Goal: Task Accomplishment & Management: Use online tool/utility

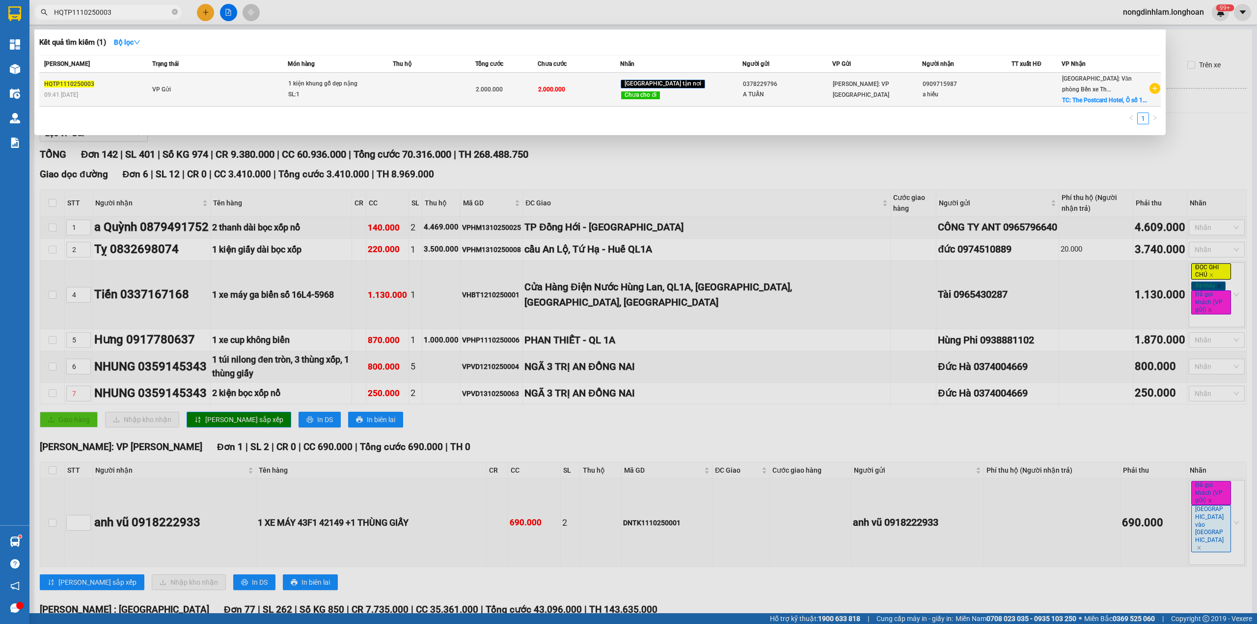
type input "HQTP1110250003"
click at [392, 100] on span "1 kiện khung gỗ dẹp nặng SL: 1" at bounding box center [340, 89] width 104 height 21
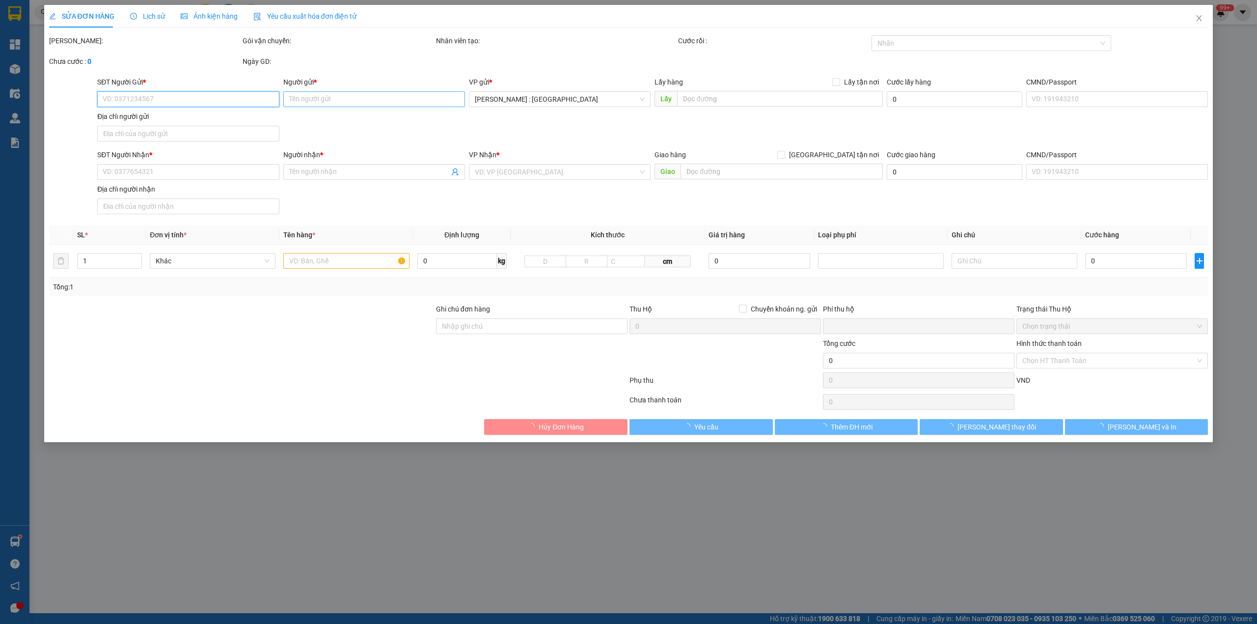
type input "0378229796"
type input "A TUẤN"
type input "0909715987"
type input "a hiếu"
checkbox input "true"
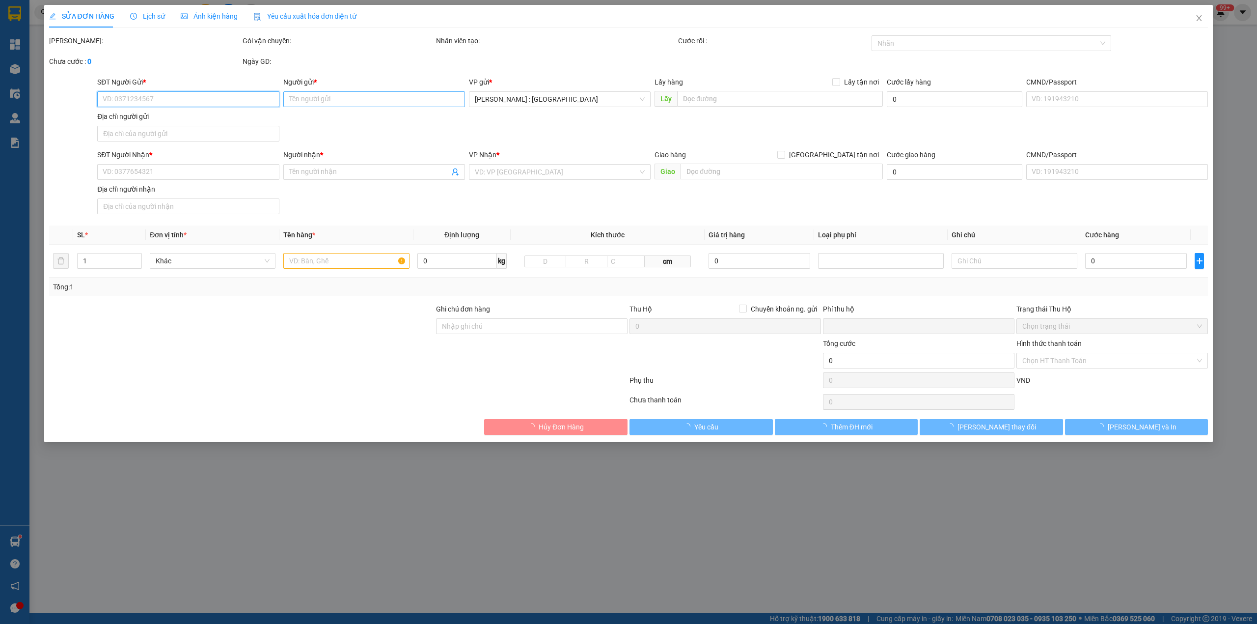
type input "The Postcard Hotel, [GEOGRAPHIC_DATA], Khu Biệt Thự [GEOGRAPHIC_DATA], [GEOGRAP…"
type input "0"
type input "2.000.000"
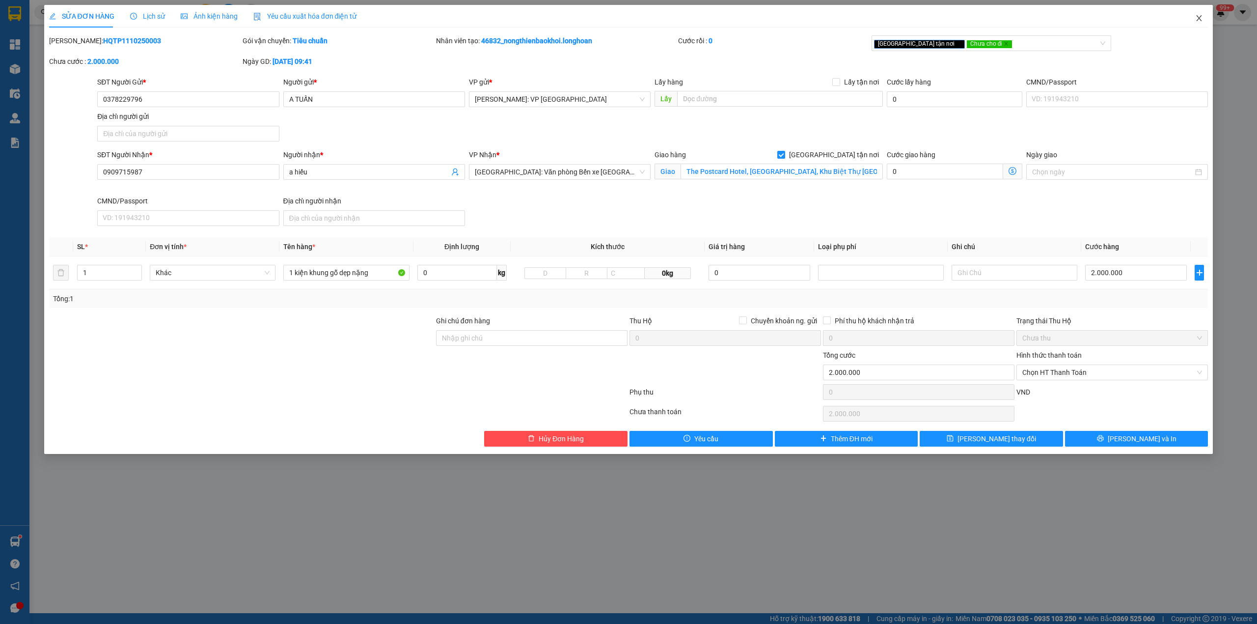
click at [1199, 19] on icon "close" at bounding box center [1199, 18] width 8 height 8
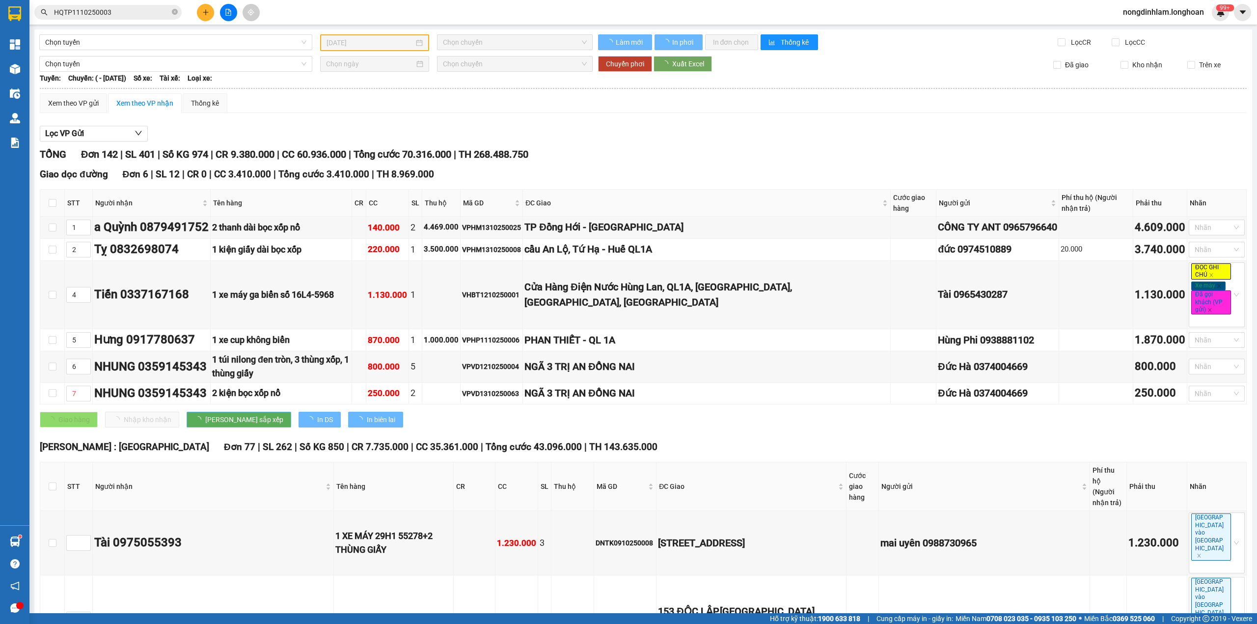
click at [174, 14] on icon "close-circle" at bounding box center [175, 12] width 6 height 6
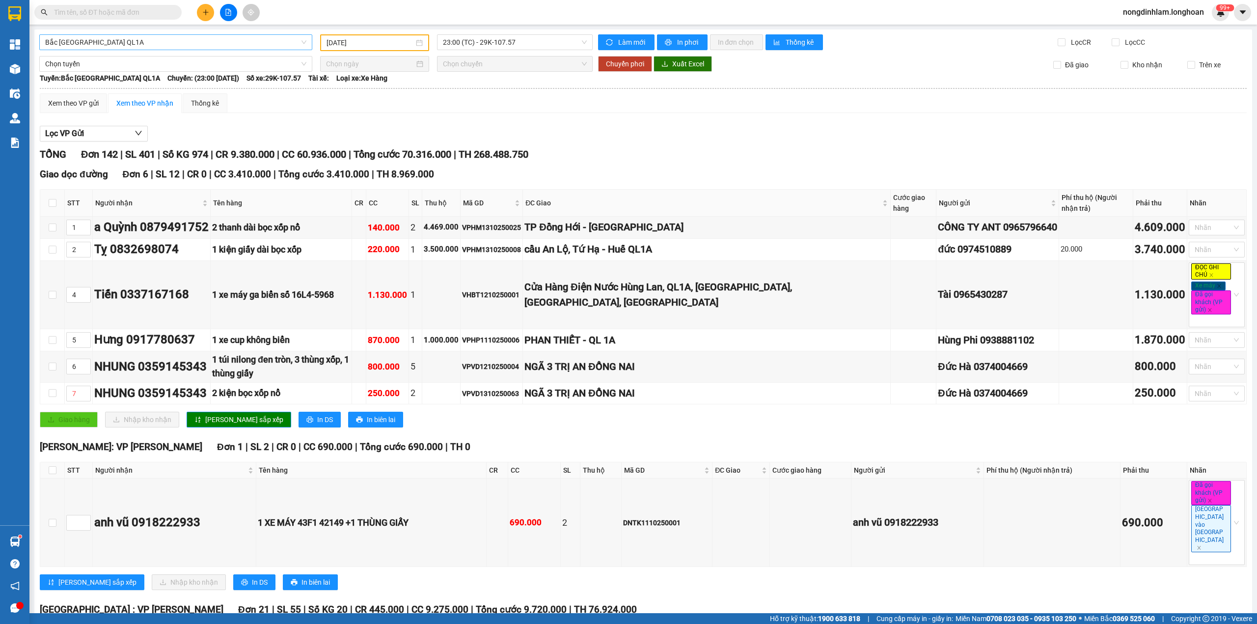
click at [124, 35] on span "Bắc [GEOGRAPHIC_DATA] QL1A" at bounding box center [175, 42] width 261 height 15
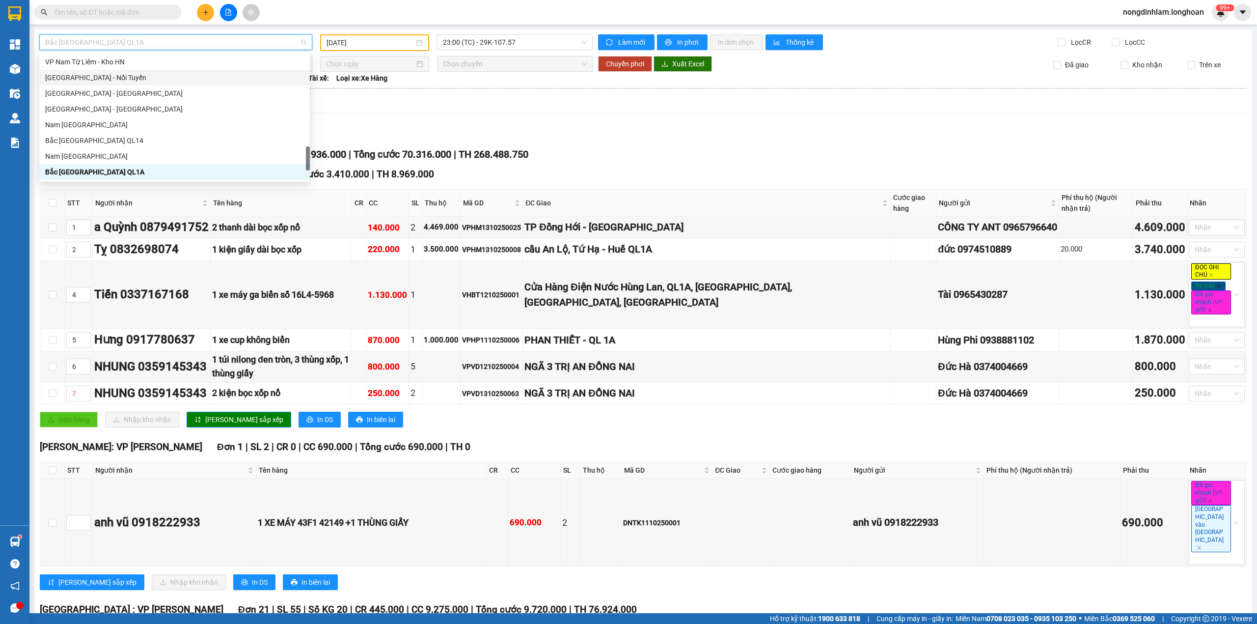
scroll to position [593, 0]
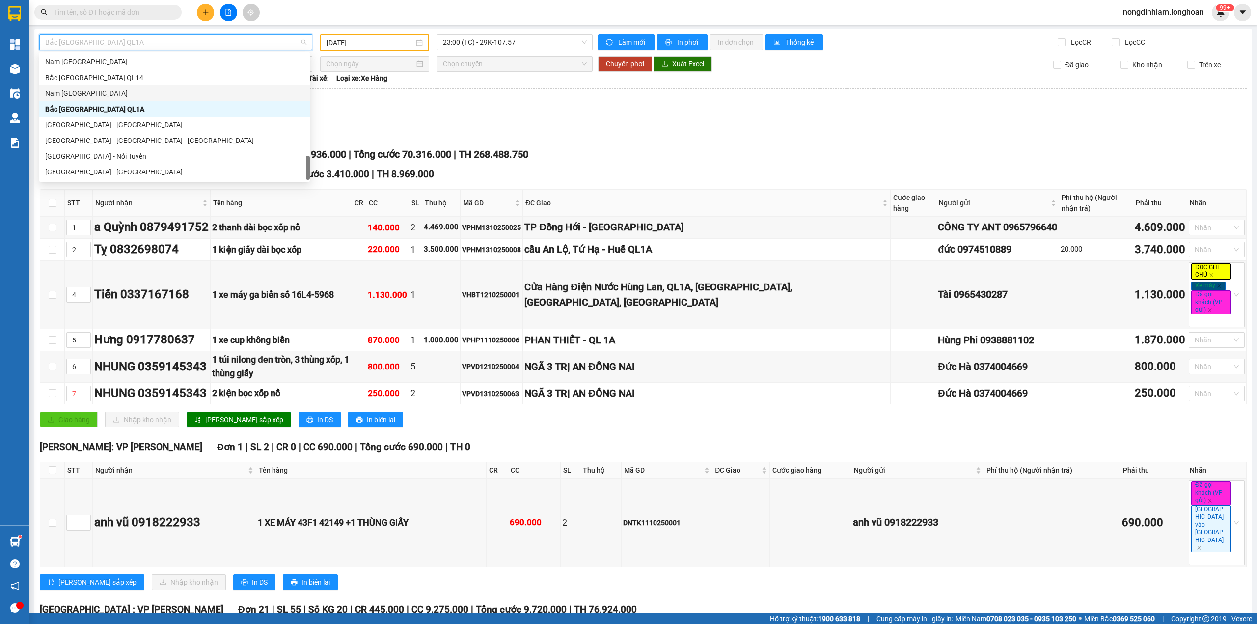
click at [86, 93] on div "Nam [GEOGRAPHIC_DATA]" at bounding box center [174, 93] width 259 height 11
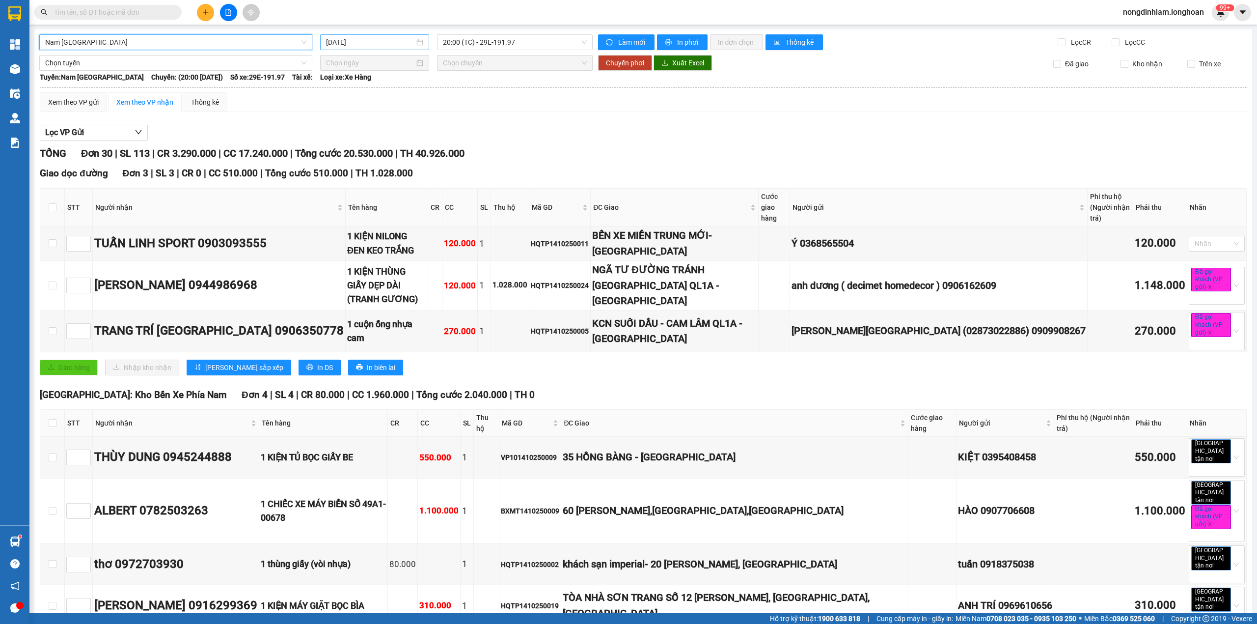
click at [390, 40] on input "[DATE]" at bounding box center [370, 42] width 88 height 11
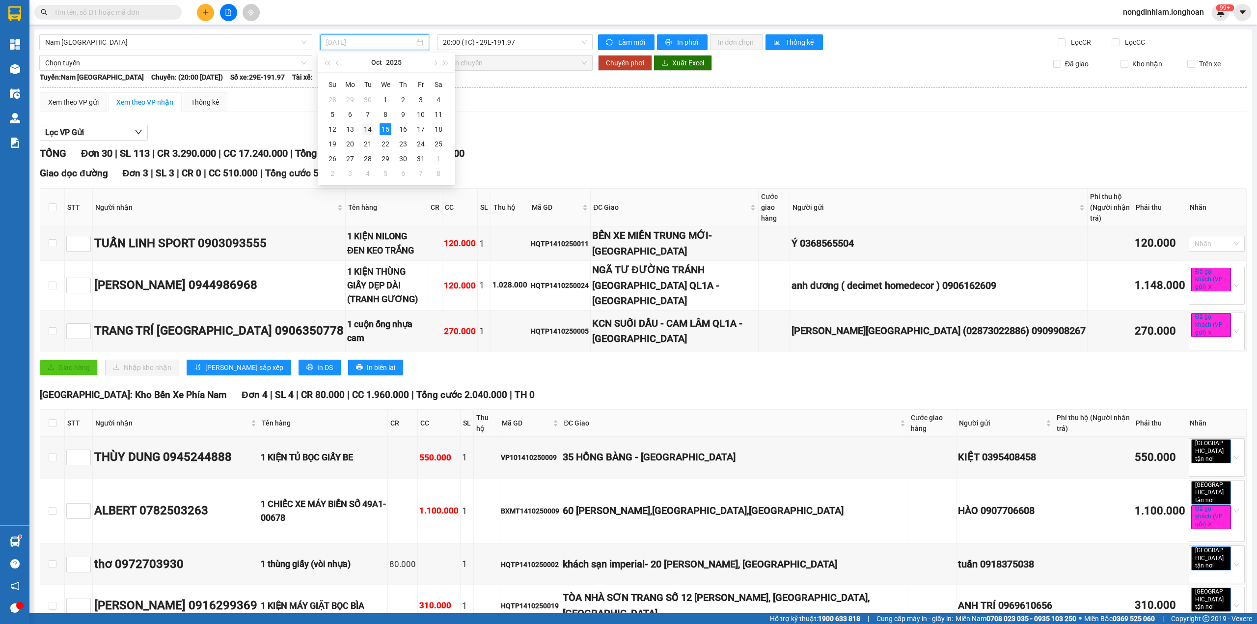
click at [369, 129] on div "14" at bounding box center [368, 129] width 12 height 12
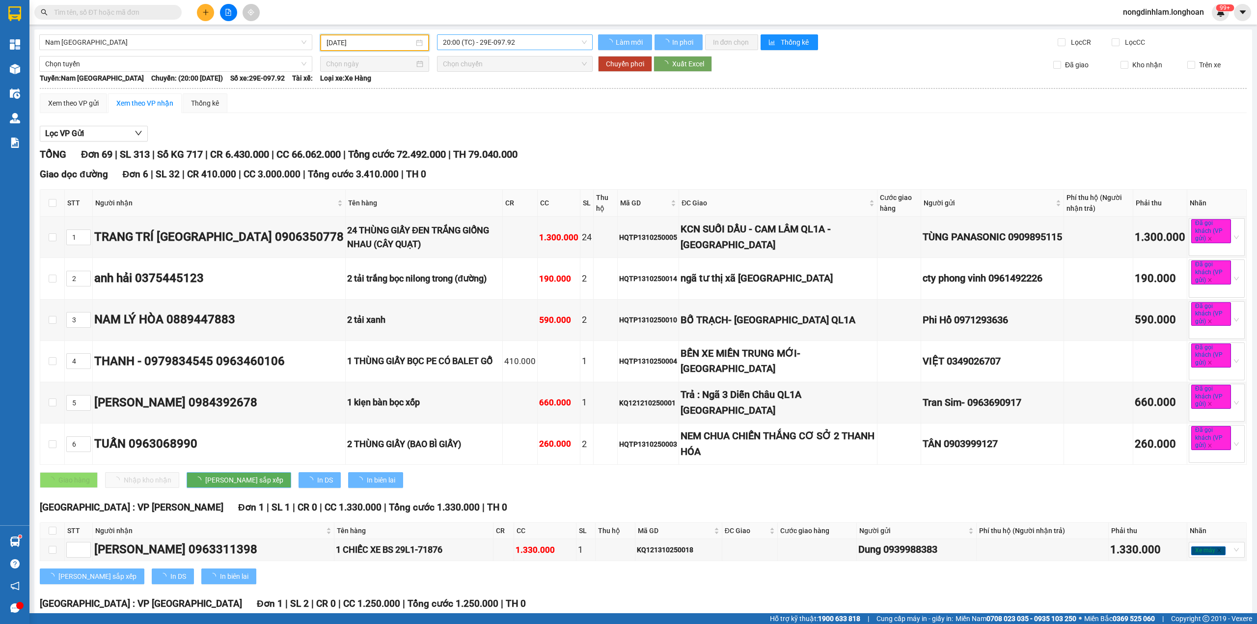
click at [497, 39] on span "20:00 (TC) - 29E-097.92" at bounding box center [515, 42] width 144 height 15
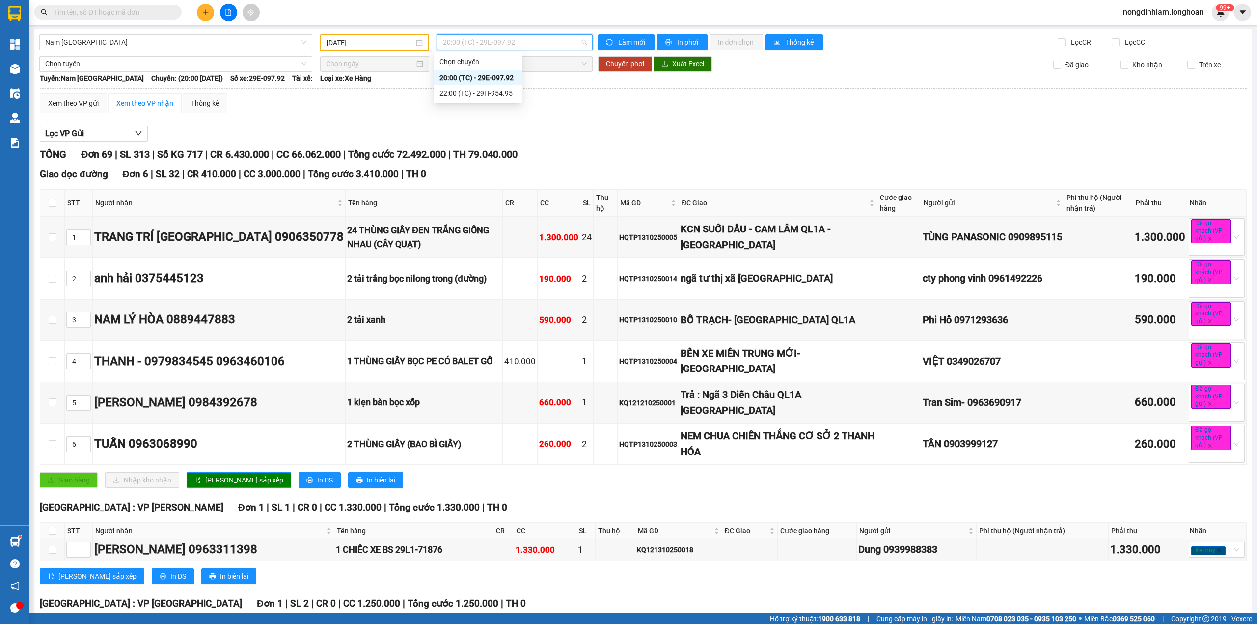
click at [497, 39] on span "20:00 (TC) - 29E-097.92" at bounding box center [515, 42] width 144 height 15
click at [369, 41] on input "[DATE]" at bounding box center [370, 42] width 87 height 11
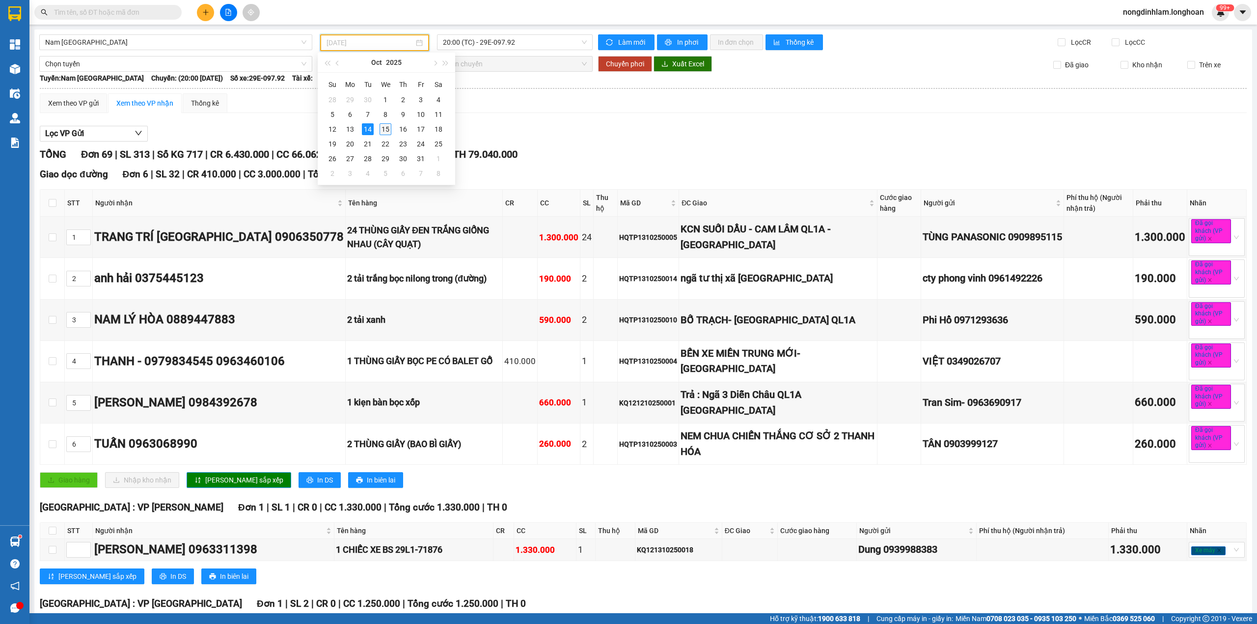
click at [387, 129] on div "15" at bounding box center [386, 129] width 12 height 12
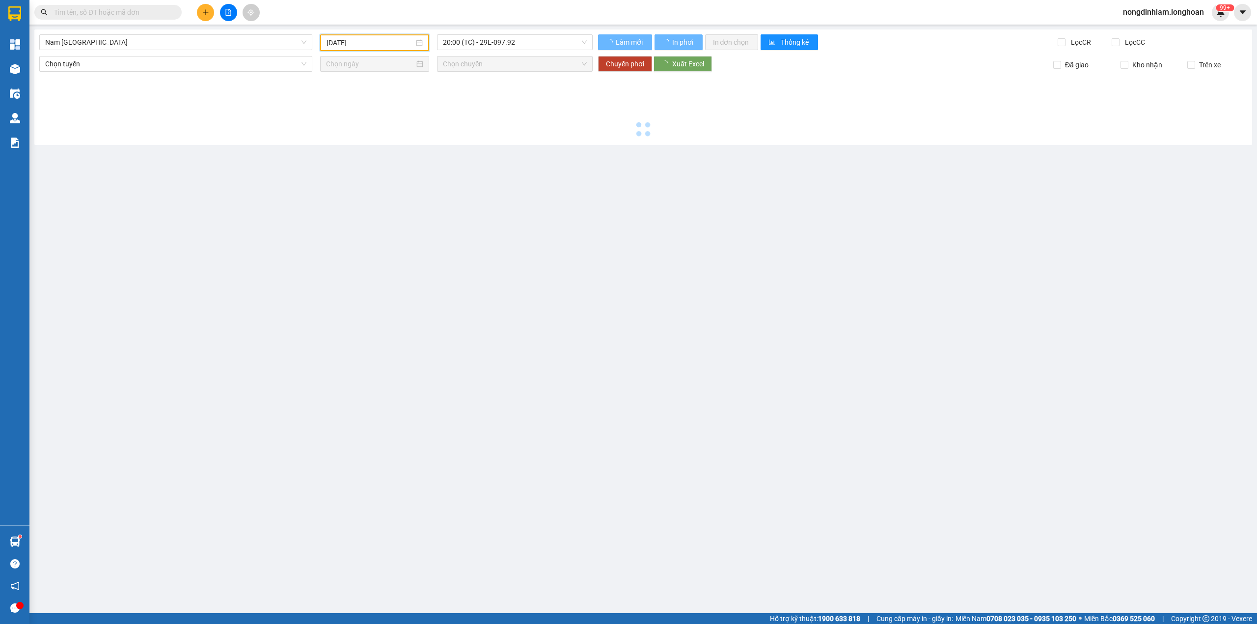
type input "[DATE]"
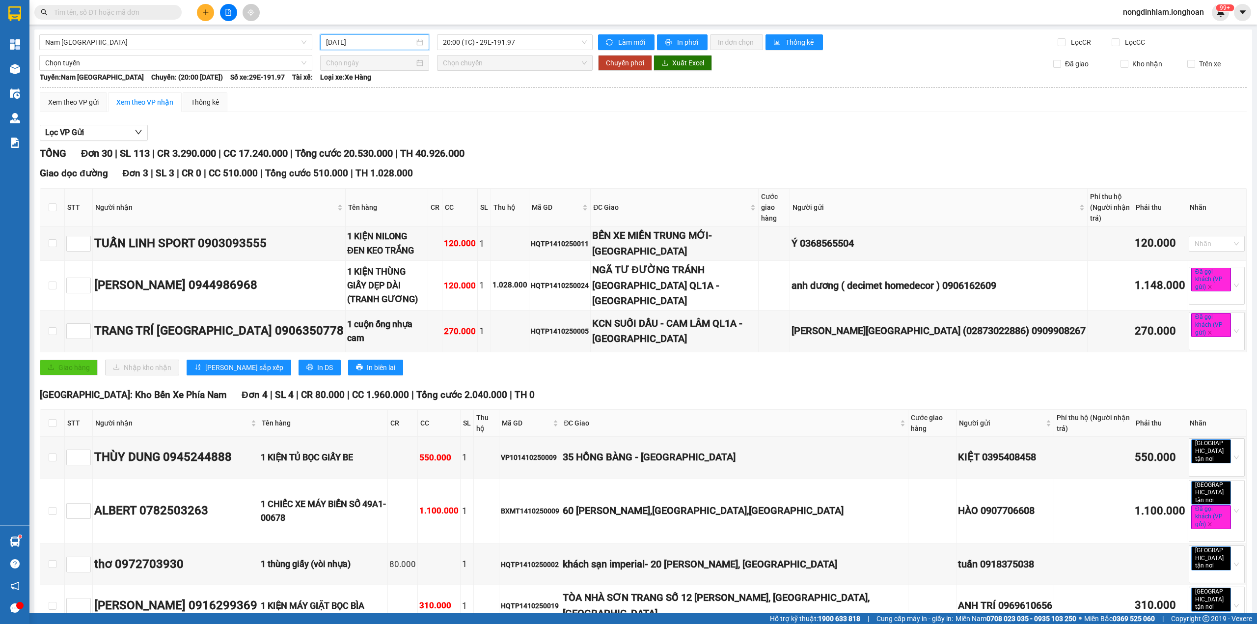
click at [137, 18] on span at bounding box center [107, 12] width 147 height 15
click at [136, 14] on input "text" at bounding box center [112, 12] width 116 height 11
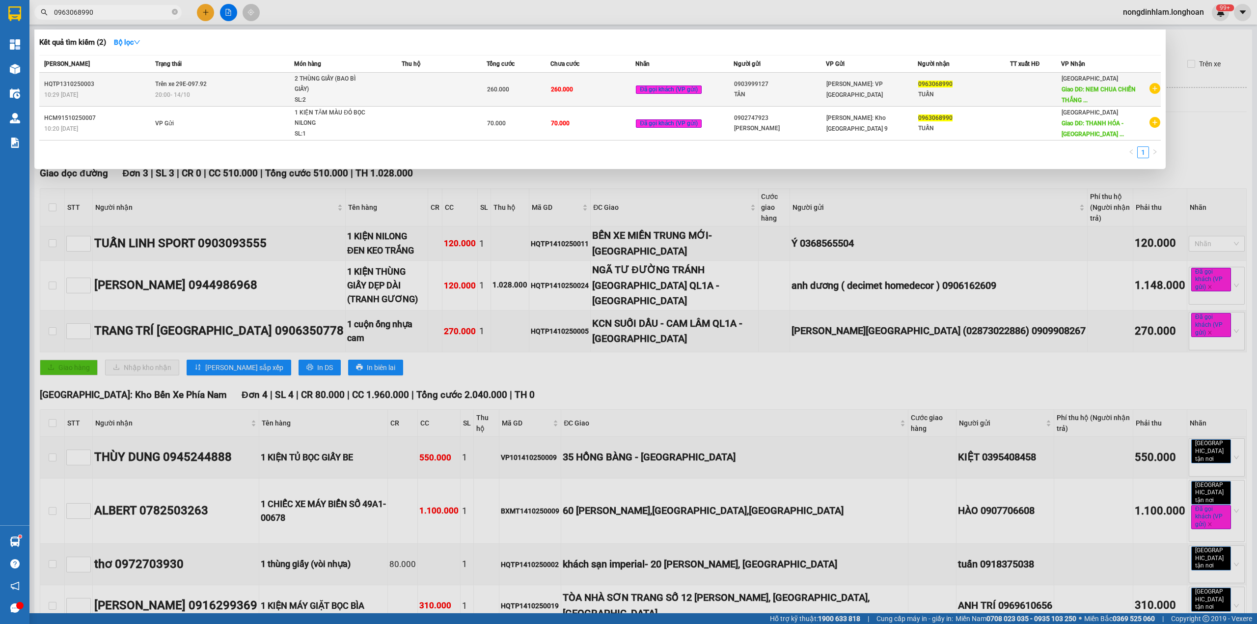
type input "0963068990"
click at [268, 102] on td "Trên xe 29E-097.92 20:00 [DATE]" at bounding box center [223, 90] width 141 height 34
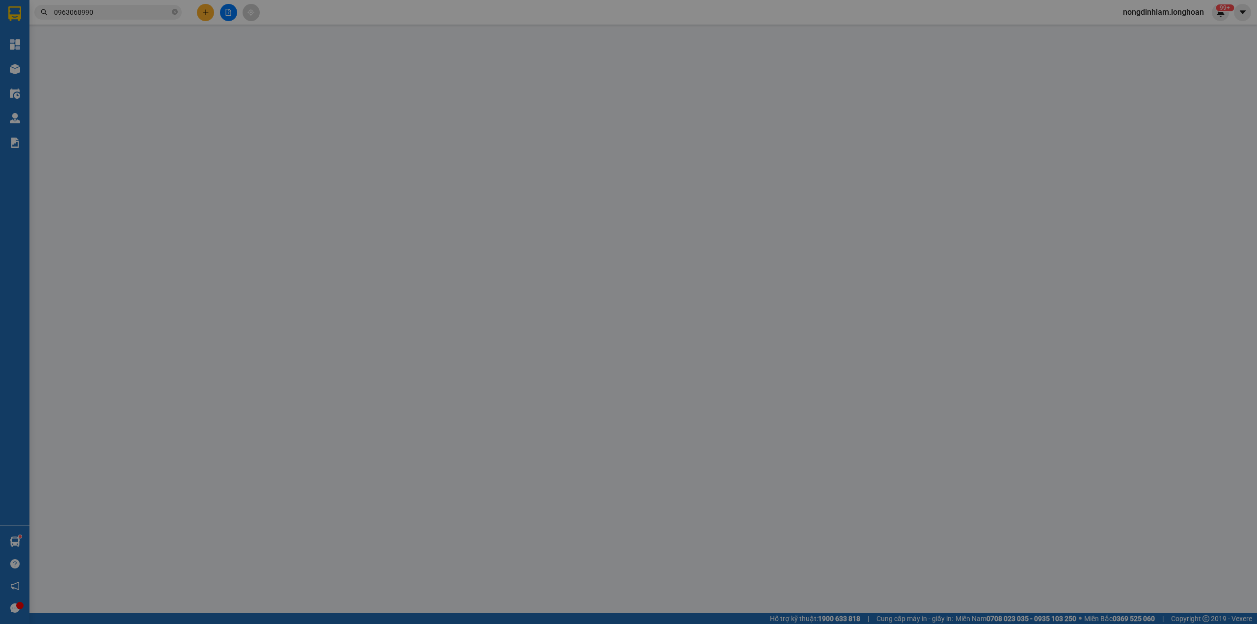
type input "0903999127"
type input "TÂN"
type input "0963068990"
type input "TUẤN"
type input "NEM CHUA CHIẾN THẮNG CƠ SỞ 2 THANH HÓA"
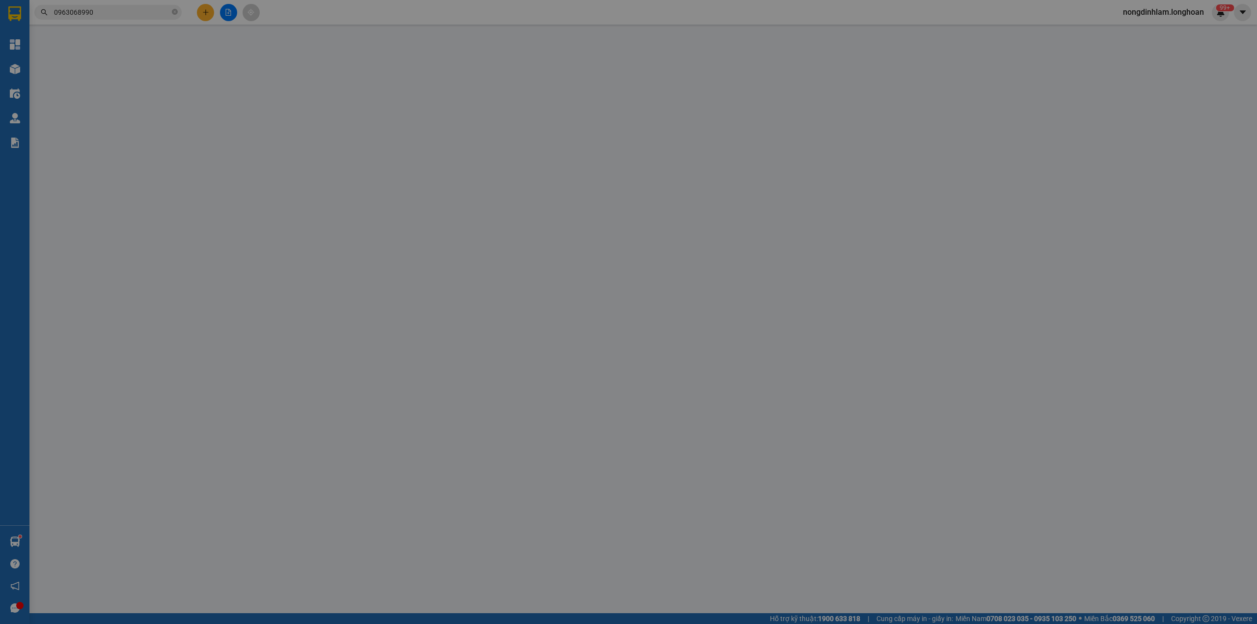
type input "0"
type input "260.000"
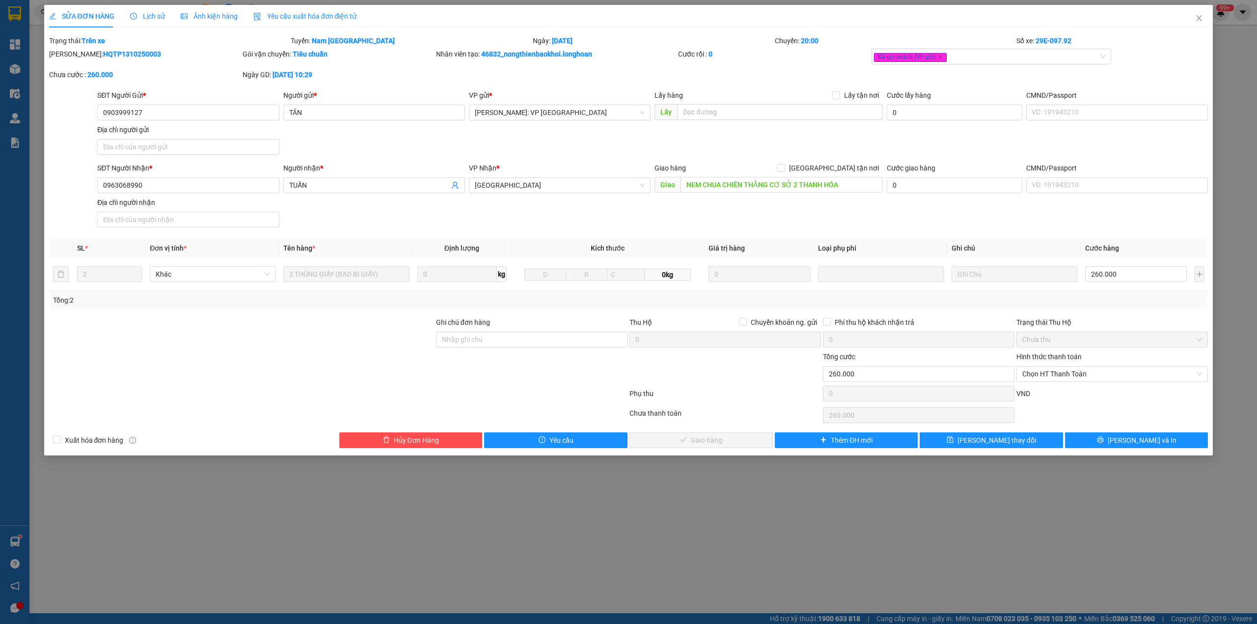
click at [141, 15] on span "Lịch sử" at bounding box center [147, 16] width 35 height 8
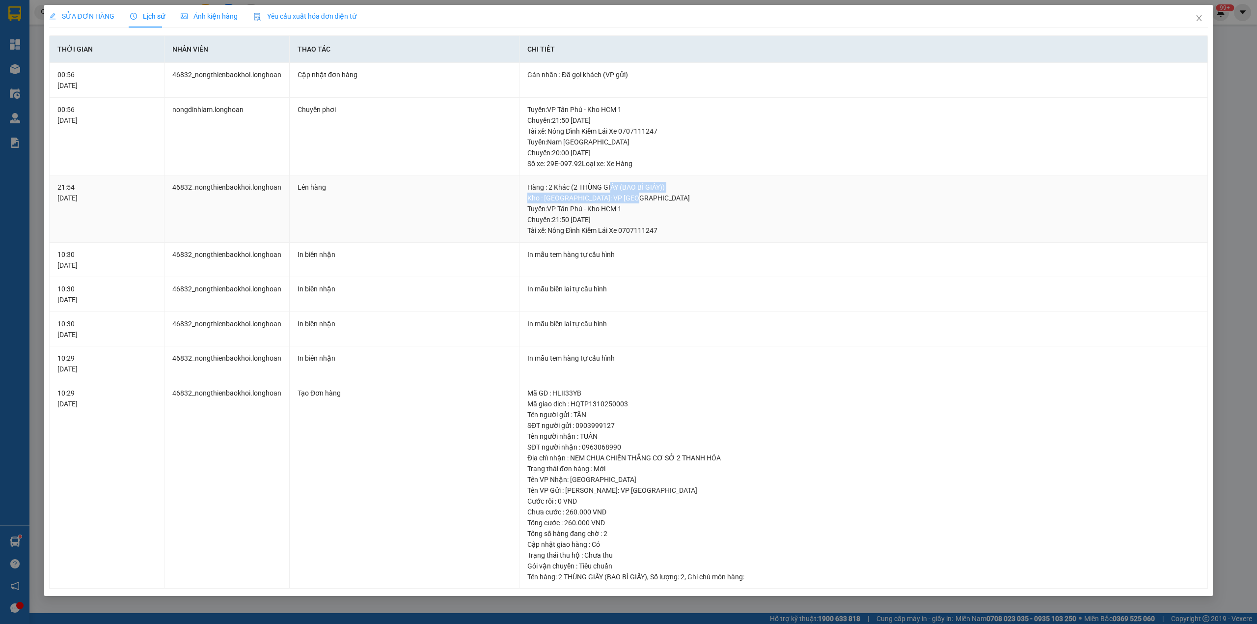
drag, startPoint x: 611, startPoint y: 186, endPoint x: 630, endPoint y: 203, distance: 25.0
click at [630, 203] on div "Hàng : 2 Khác (2 THÙNG GIẤY (BAO BÌ GIẤY)) Kho : [PERSON_NAME]: VP Quận [GEOGRA…" at bounding box center [863, 209] width 672 height 54
click at [631, 219] on div "Tuyến : VP Tân Phú - Kho HCM 1 Chuyến: 21:50 [DATE] Tài xế: Nông Đình Kiểm Lái …" at bounding box center [863, 219] width 672 height 32
click at [559, 229] on div "Tuyến : VP Tân Phú - Kho HCM 1 Chuyến: 21:50 [DATE] Tài xế: Nông Đình Kiểm Lái …" at bounding box center [863, 219] width 672 height 32
click at [562, 229] on div "Tuyến : VP Tân Phú - Kho HCM 1 Chuyến: 21:50 [DATE] Tài xế: Nông Đình Kiểm Lái …" at bounding box center [863, 219] width 672 height 32
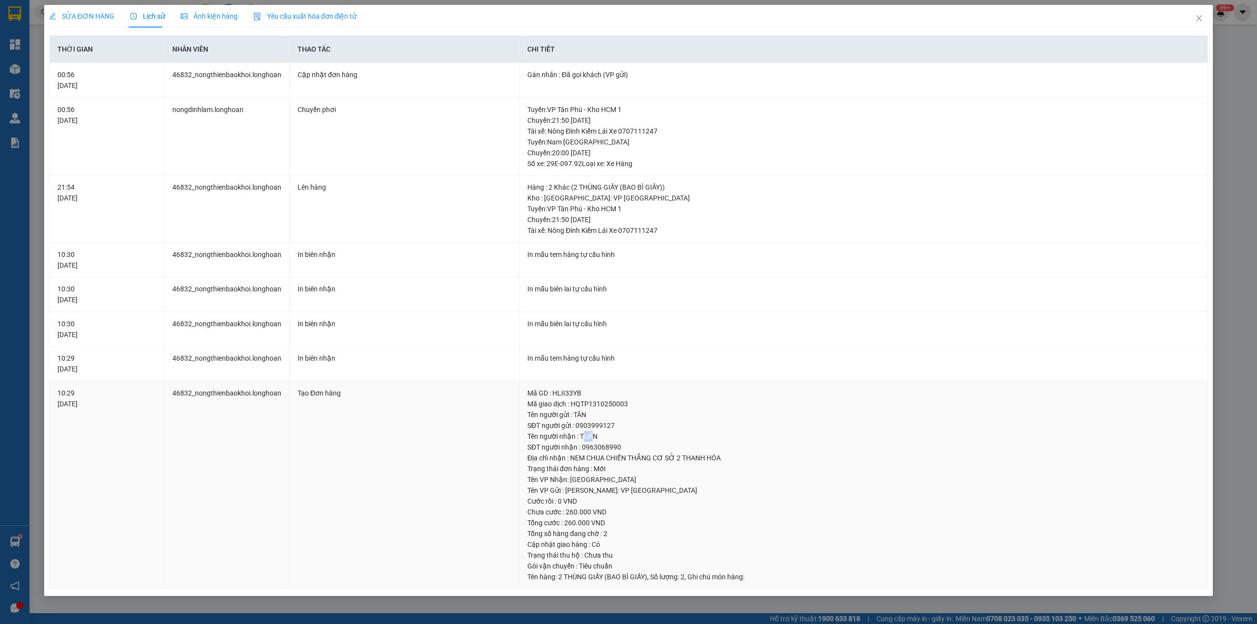
drag, startPoint x: 583, startPoint y: 437, endPoint x: 591, endPoint y: 437, distance: 7.9
click at [591, 437] on div "Tên người nhận : TUẤN" at bounding box center [863, 436] width 672 height 11
drag, startPoint x: 635, startPoint y: 475, endPoint x: 605, endPoint y: 481, distance: 31.0
click at [605, 481] on div "Tên VP Nhận: [GEOGRAPHIC_DATA]" at bounding box center [863, 479] width 672 height 11
drag, startPoint x: 639, startPoint y: 493, endPoint x: 621, endPoint y: 494, distance: 17.7
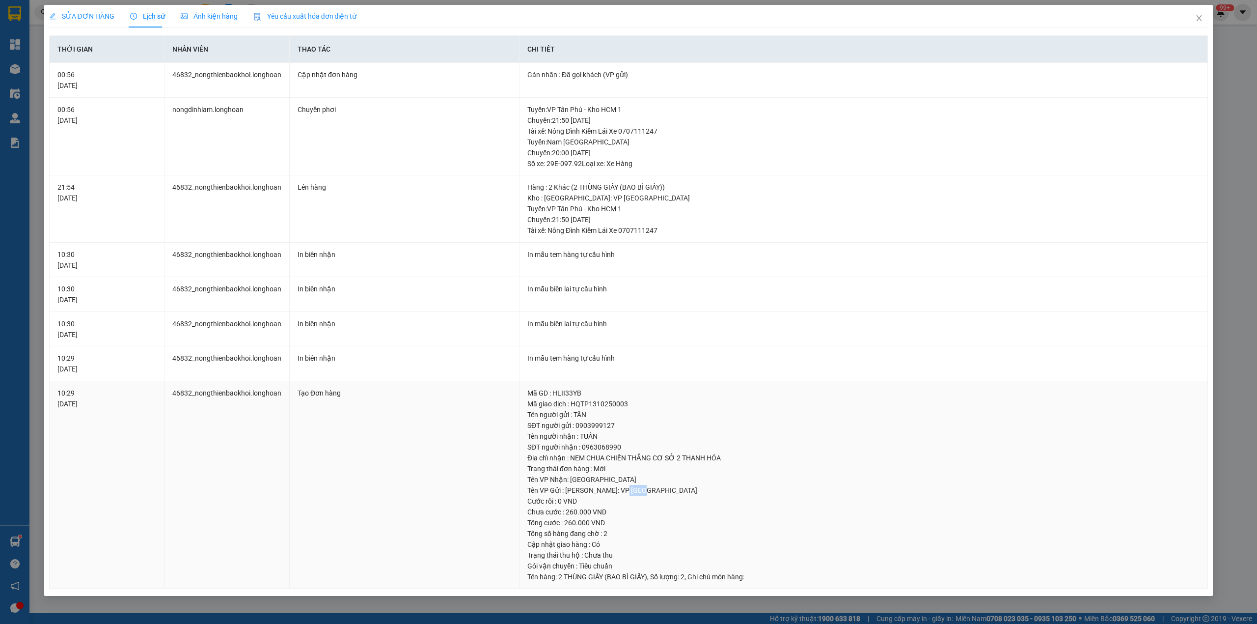
click at [621, 494] on div "Tên VP Gửi : [PERSON_NAME]: VP [GEOGRAPHIC_DATA]" at bounding box center [863, 490] width 672 height 11
drag, startPoint x: 603, startPoint y: 458, endPoint x: 582, endPoint y: 460, distance: 20.7
click at [582, 460] on div "Địa chỉ nhận : NEM CHUA CHIẾN THẮNG CƠ SỞ 2 THANH HÓA" at bounding box center [863, 457] width 672 height 11
drag, startPoint x: 556, startPoint y: 450, endPoint x: 584, endPoint y: 450, distance: 28.5
click at [584, 450] on div "SĐT người nhận : 0963068990" at bounding box center [863, 446] width 672 height 11
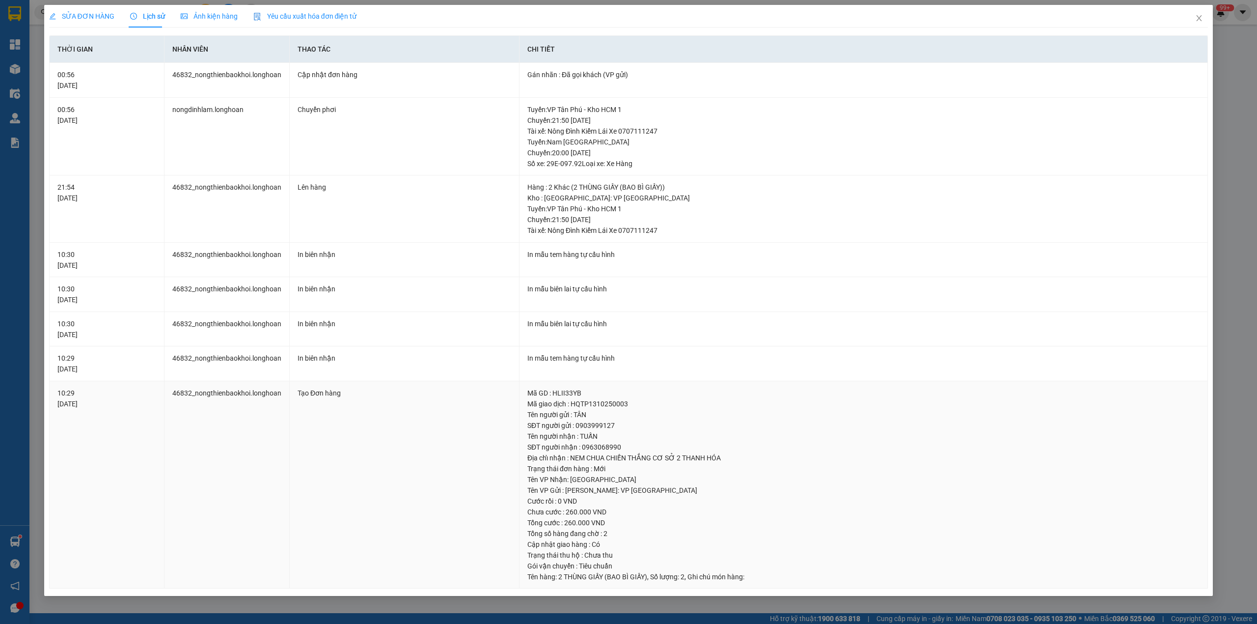
click at [598, 457] on div "Địa chỉ nhận : NEM CHUA CHIẾN THẮNG CƠ SỞ 2 THANH HÓA" at bounding box center [863, 457] width 672 height 11
click at [1197, 18] on icon "close" at bounding box center [1199, 18] width 8 height 8
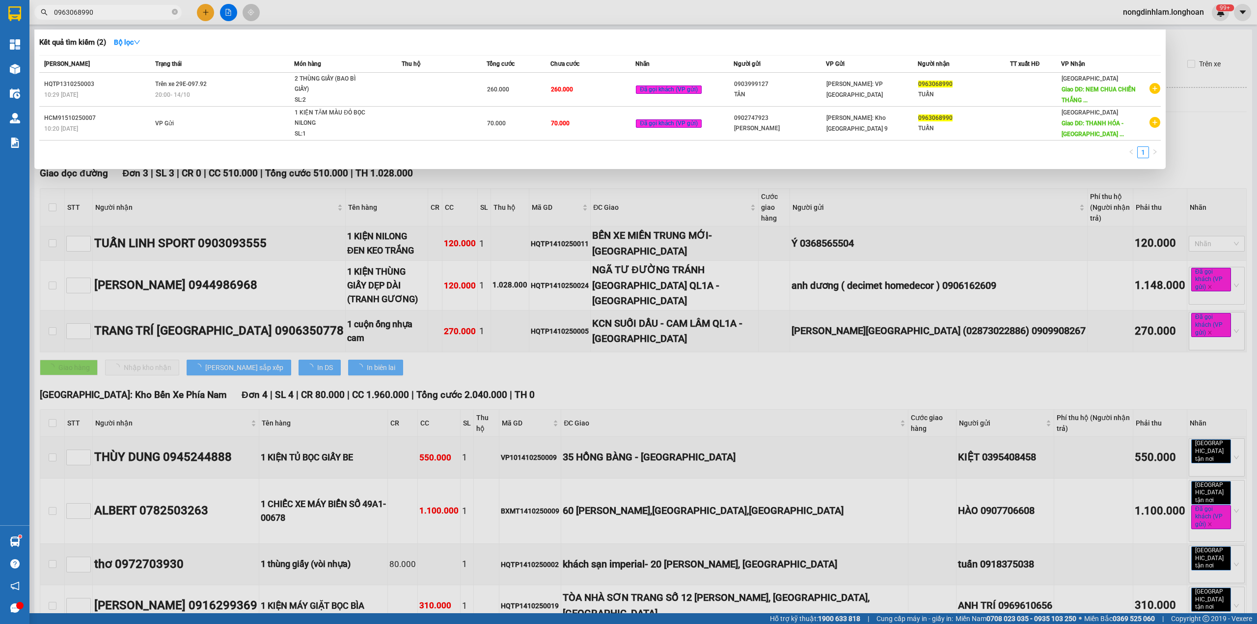
click at [101, 8] on input "0963068990" at bounding box center [112, 12] width 116 height 11
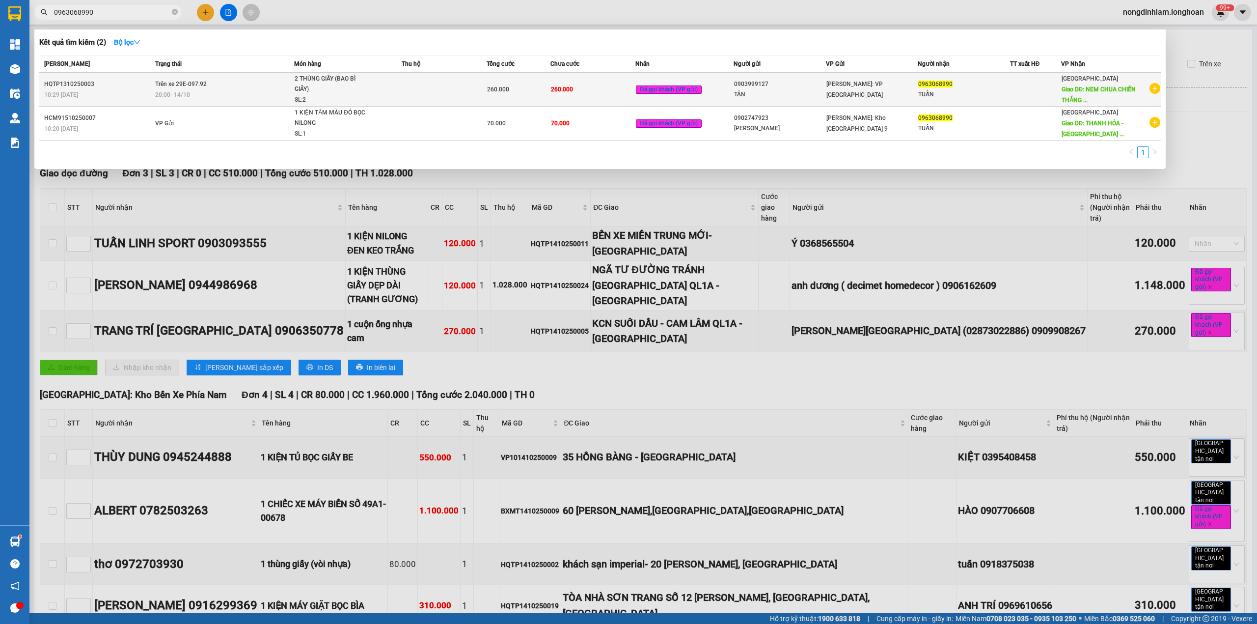
click at [137, 83] on div "HQTP1310250003" at bounding box center [98, 84] width 108 height 10
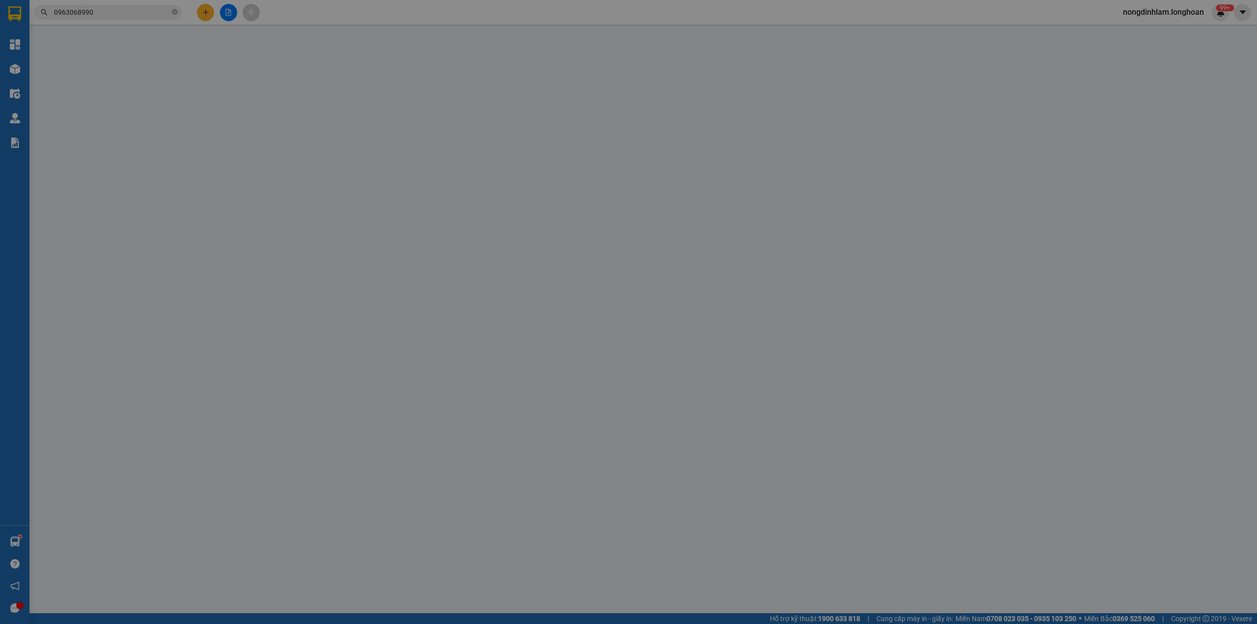
type input "0903999127"
type input "TÂN"
type input "0963068990"
type input "TUẤN"
type input "NEM CHUA CHIẾN THẮNG CƠ SỞ 2 THANH HÓA"
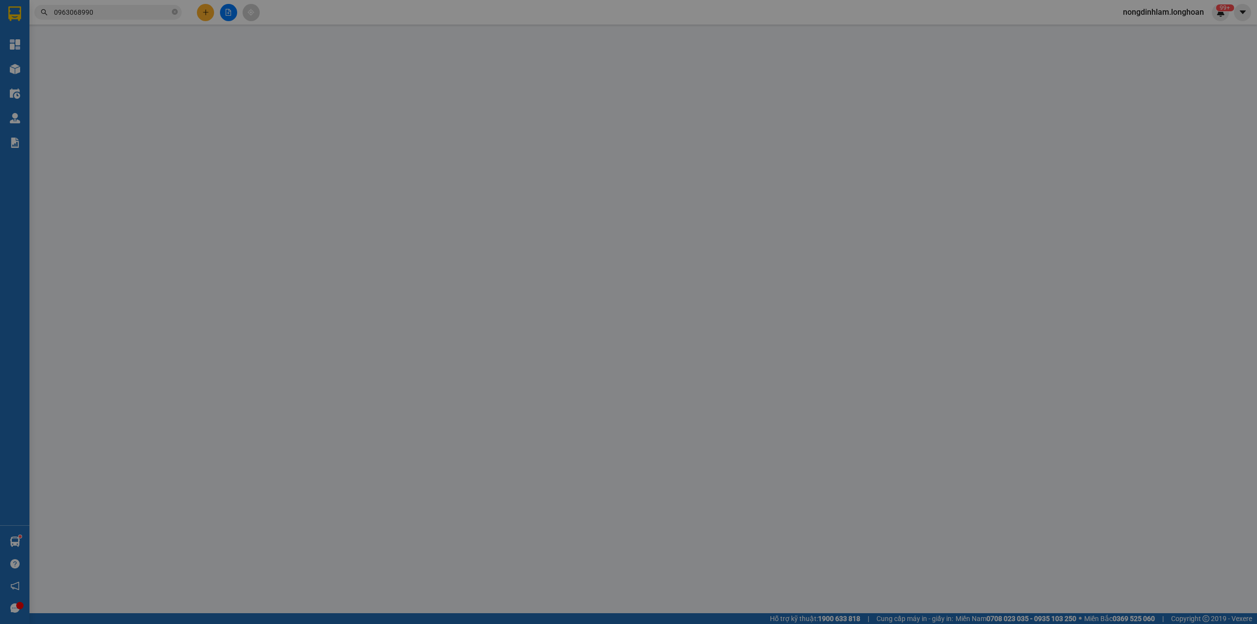
type input "0"
type input "260.000"
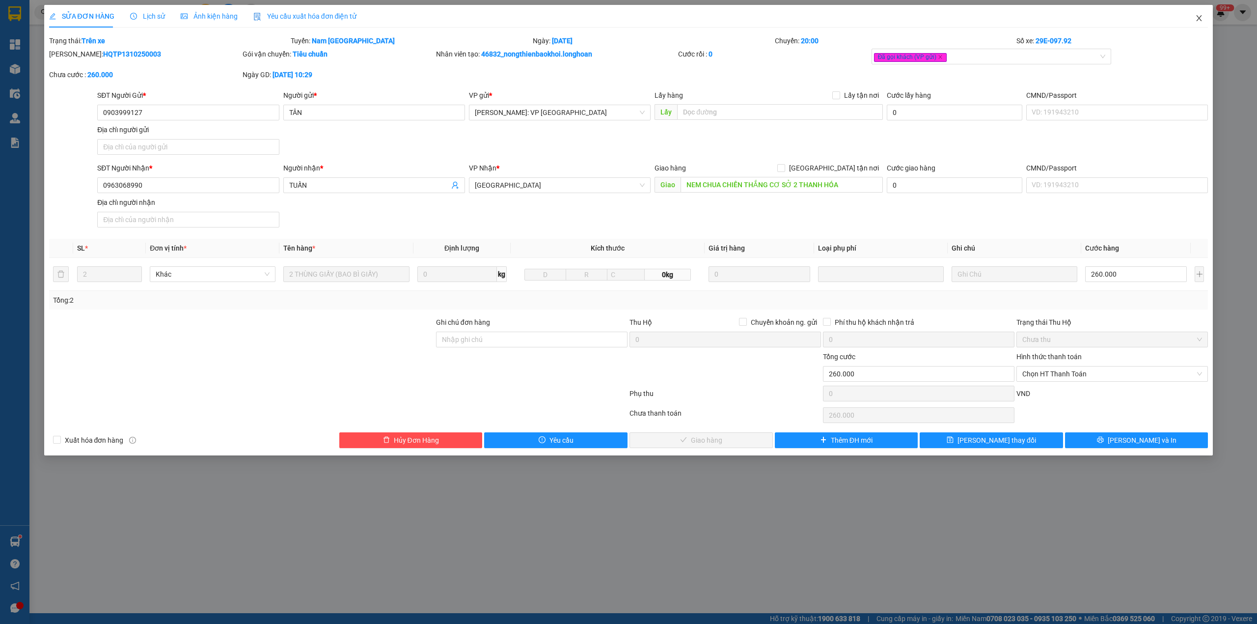
click at [1194, 22] on span "Close" at bounding box center [1198, 18] width 27 height 27
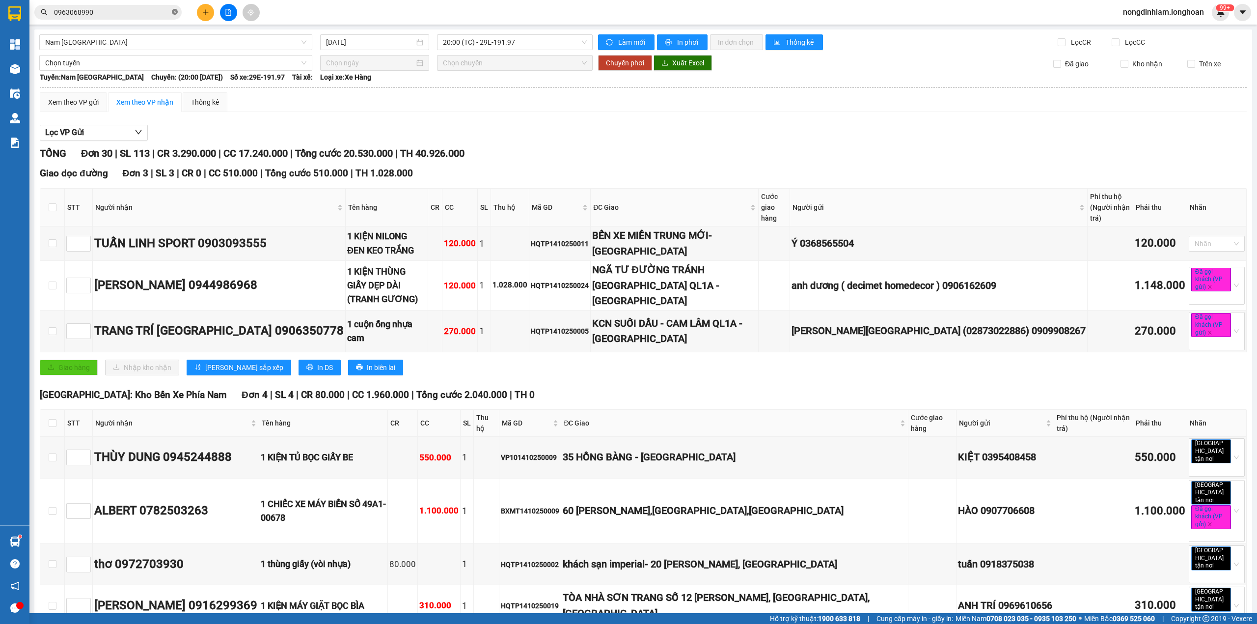
click at [173, 10] on icon "close-circle" at bounding box center [175, 12] width 6 height 6
click at [12, 14] on img at bounding box center [14, 13] width 13 height 15
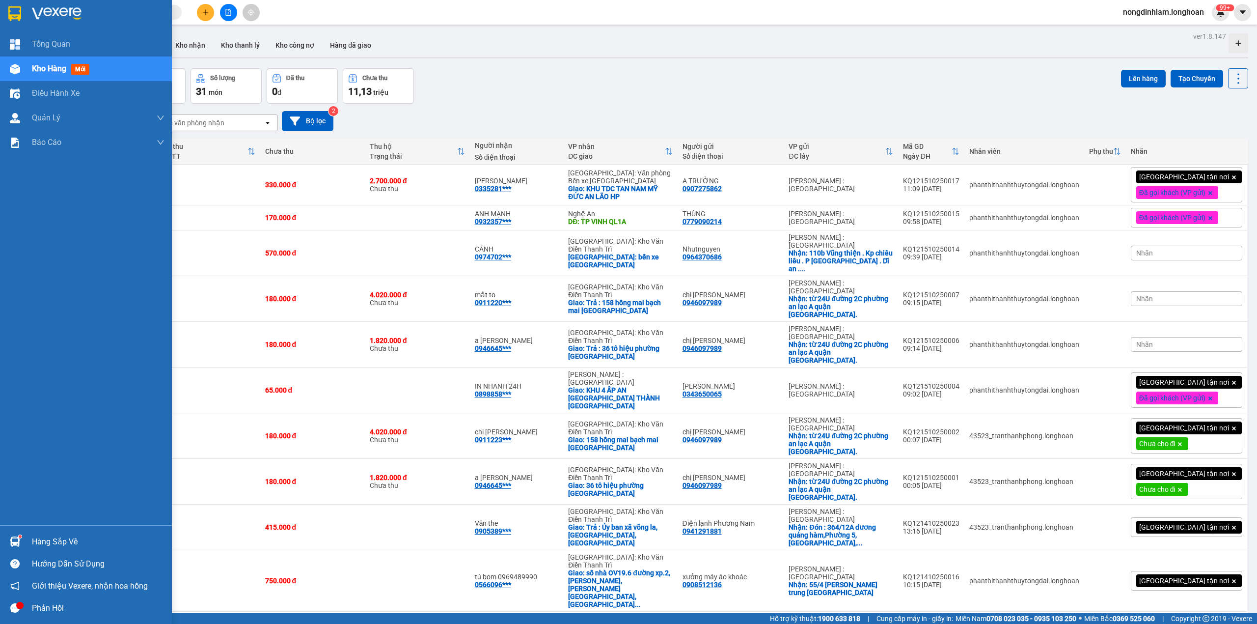
click at [12, 21] on div at bounding box center [14, 13] width 17 height 17
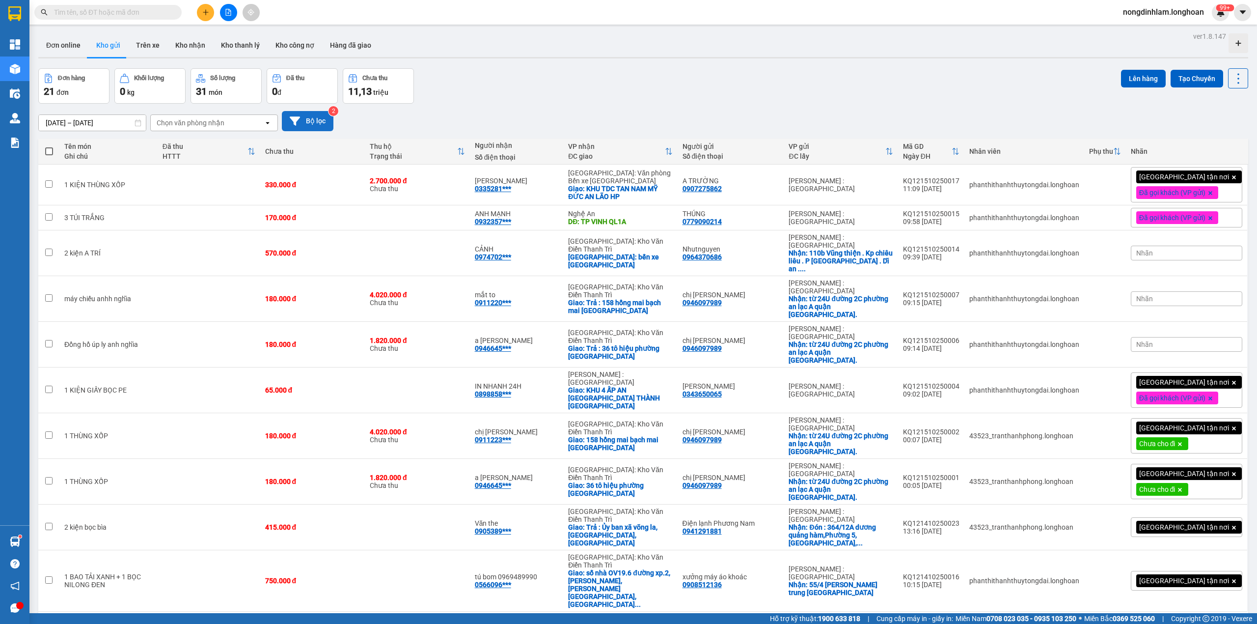
click at [309, 119] on button "Bộ lọc" at bounding box center [308, 121] width 52 height 20
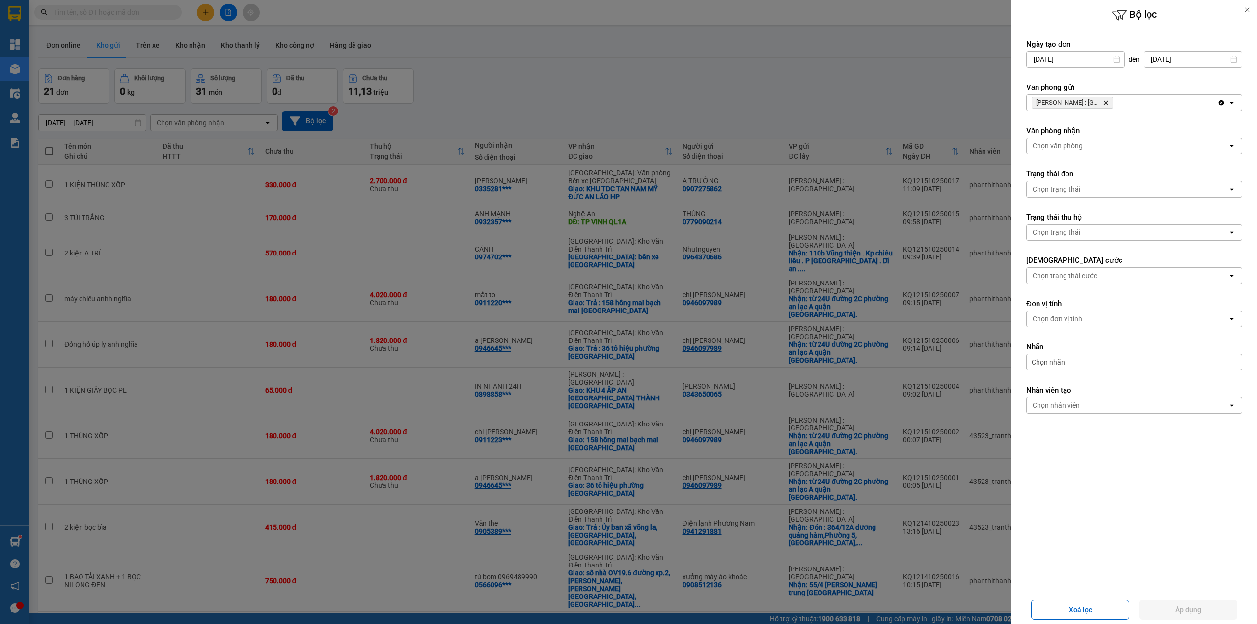
click at [1106, 102] on icon "Delete" at bounding box center [1106, 103] width 6 height 6
click at [1105, 101] on div "Chọn văn phòng" at bounding box center [1127, 103] width 201 height 16
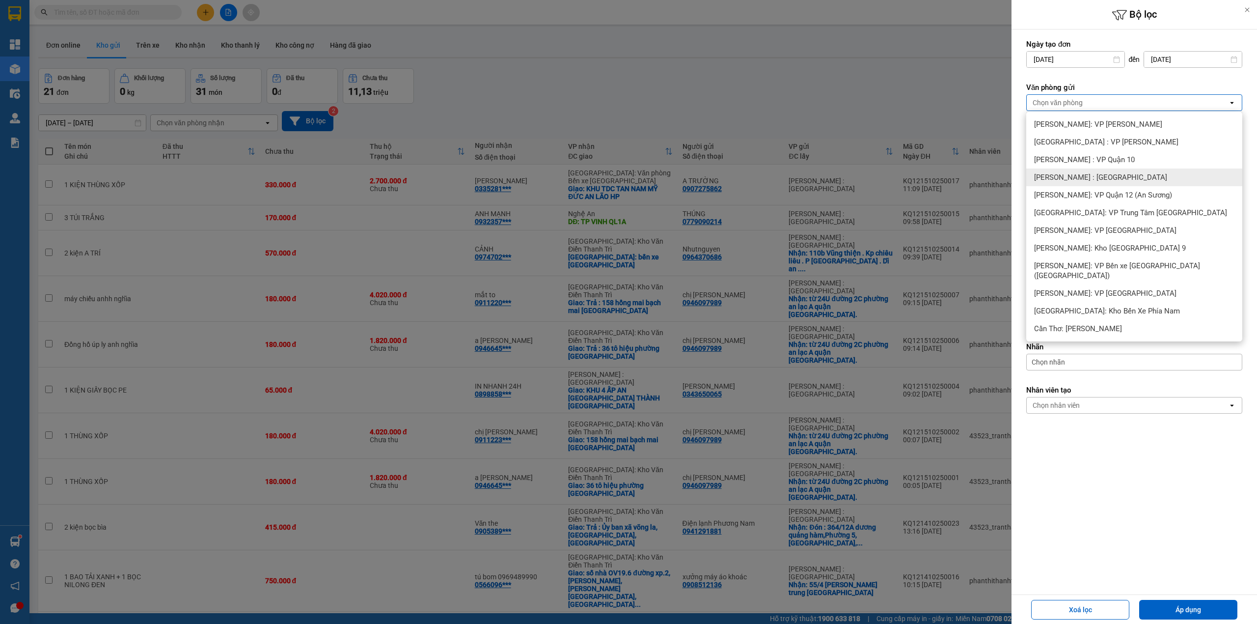
click at [1123, 175] on div "[PERSON_NAME] : [GEOGRAPHIC_DATA]" at bounding box center [1134, 177] width 216 height 18
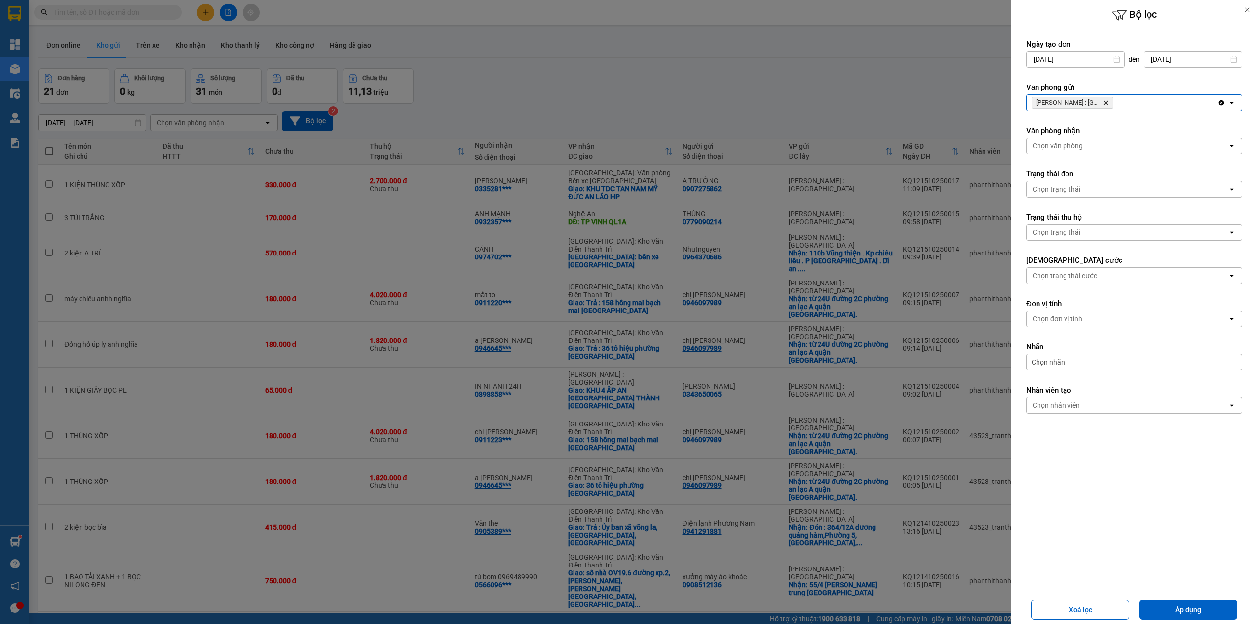
click at [886, 90] on div at bounding box center [628, 312] width 1257 height 624
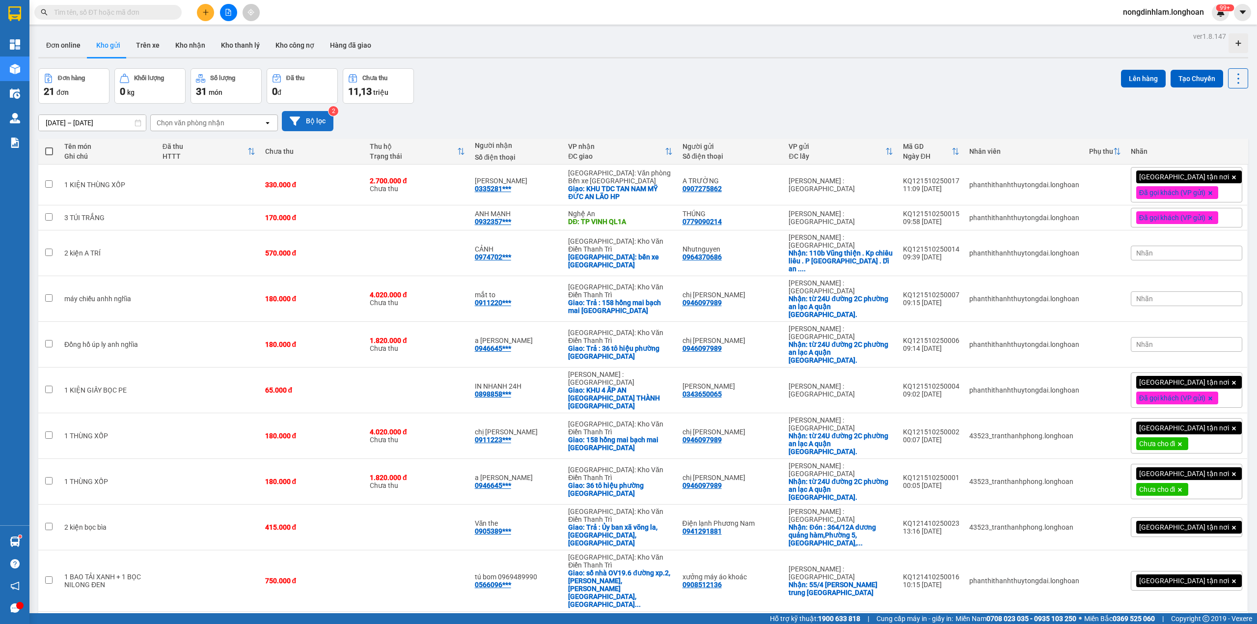
click at [321, 118] on button "Bộ lọc" at bounding box center [308, 121] width 52 height 20
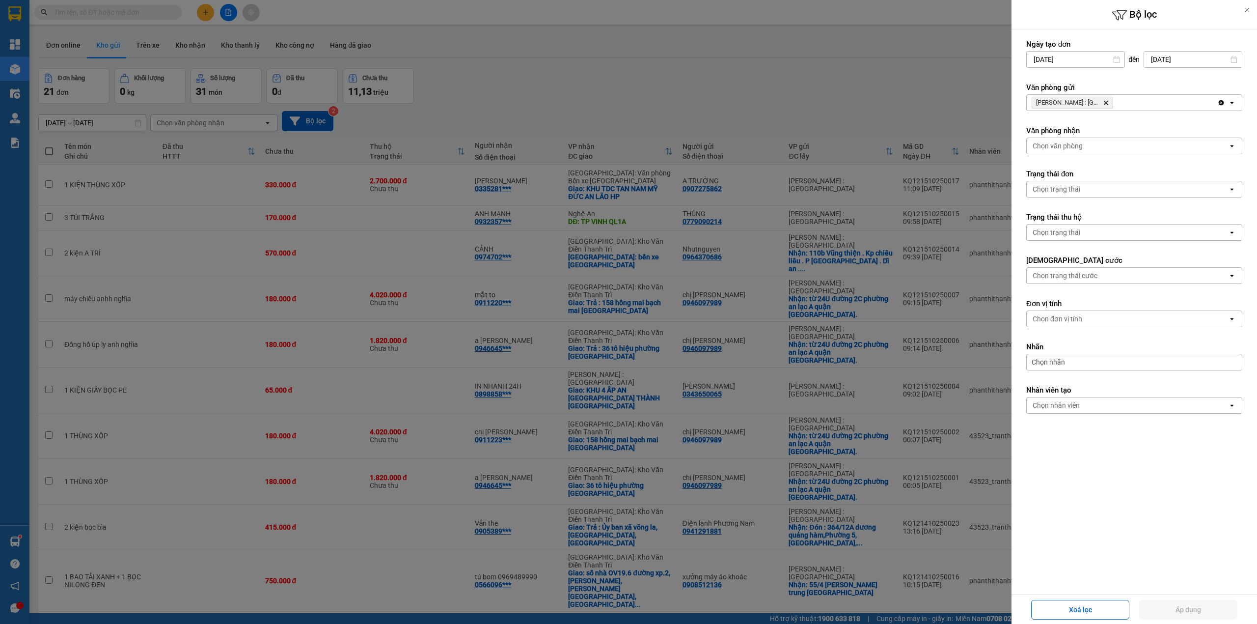
click at [1104, 102] on icon "Delete" at bounding box center [1106, 103] width 6 height 6
click at [1104, 102] on div "Chọn văn phòng" at bounding box center [1127, 103] width 201 height 16
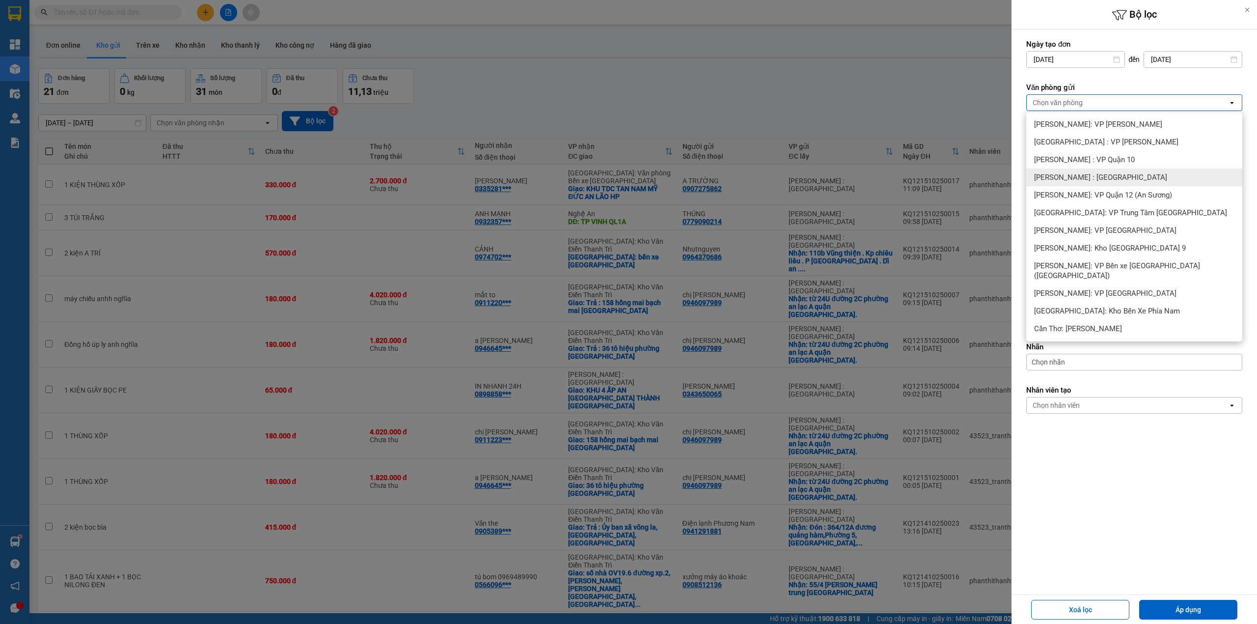
drag, startPoint x: 1107, startPoint y: 179, endPoint x: 1119, endPoint y: 190, distance: 15.7
click at [1107, 178] on span "[PERSON_NAME] : [GEOGRAPHIC_DATA]" at bounding box center [1100, 177] width 133 height 10
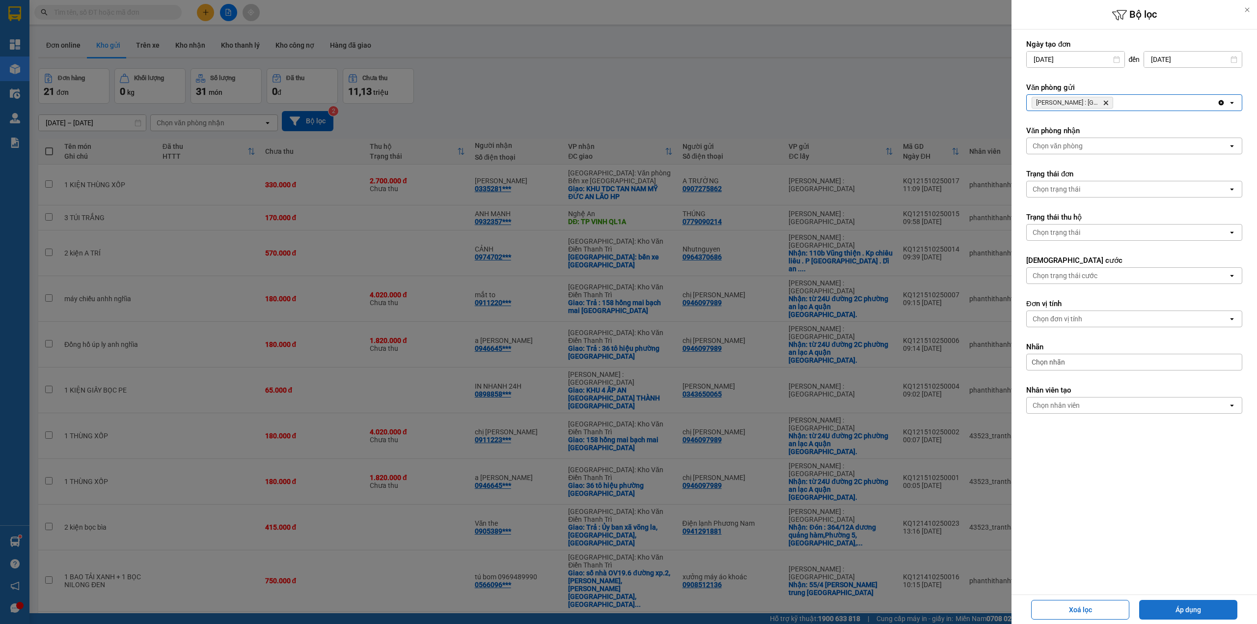
click at [1195, 607] on button "Áp dụng" at bounding box center [1188, 610] width 98 height 20
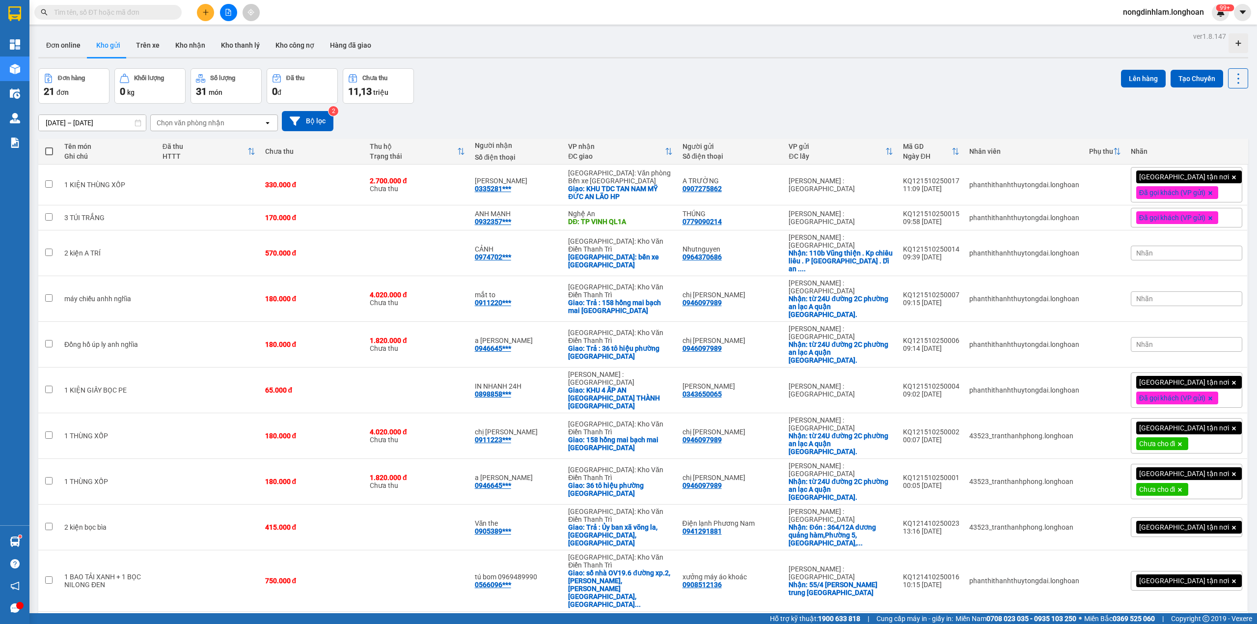
click at [1202, 622] on div "10 / trang" at bounding box center [1207, 627] width 30 height 10
click at [1190, 522] on div "100 / trang" at bounding box center [1205, 517] width 59 height 18
click at [918, 69] on div "Đơn hàng 21 đơn Khối lượng 0 kg Số lượng 31 món Đã thu 0 đ Chưa thu 11,13 [PERS…" at bounding box center [643, 85] width 1210 height 35
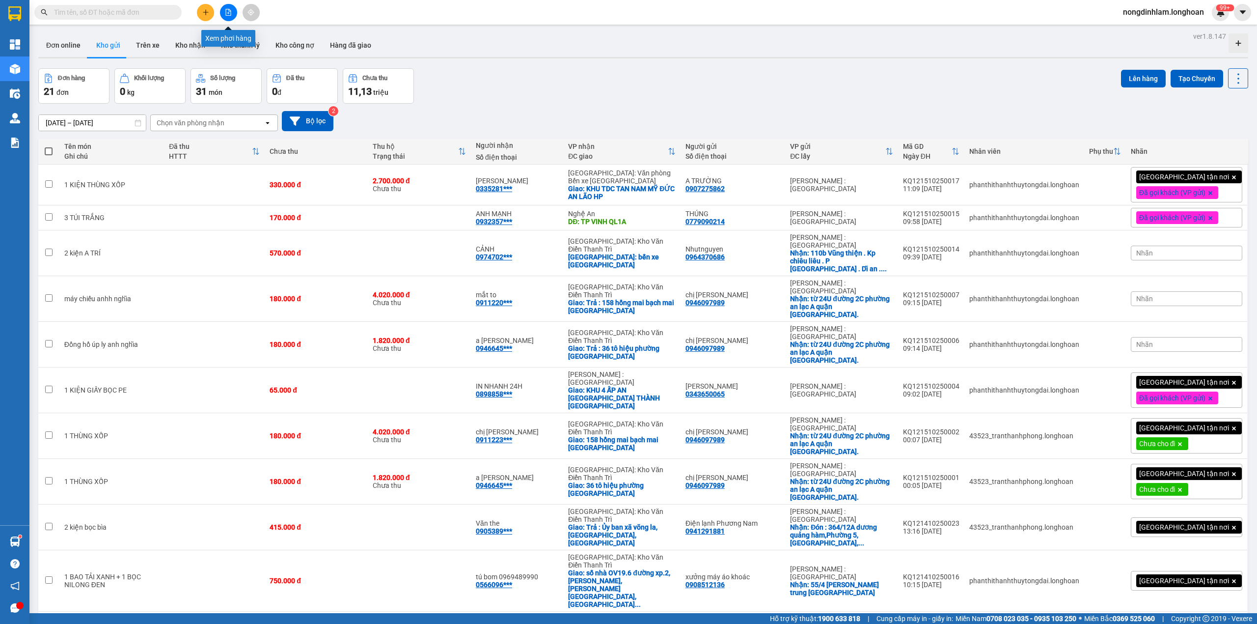
click at [228, 7] on button at bounding box center [228, 12] width 17 height 17
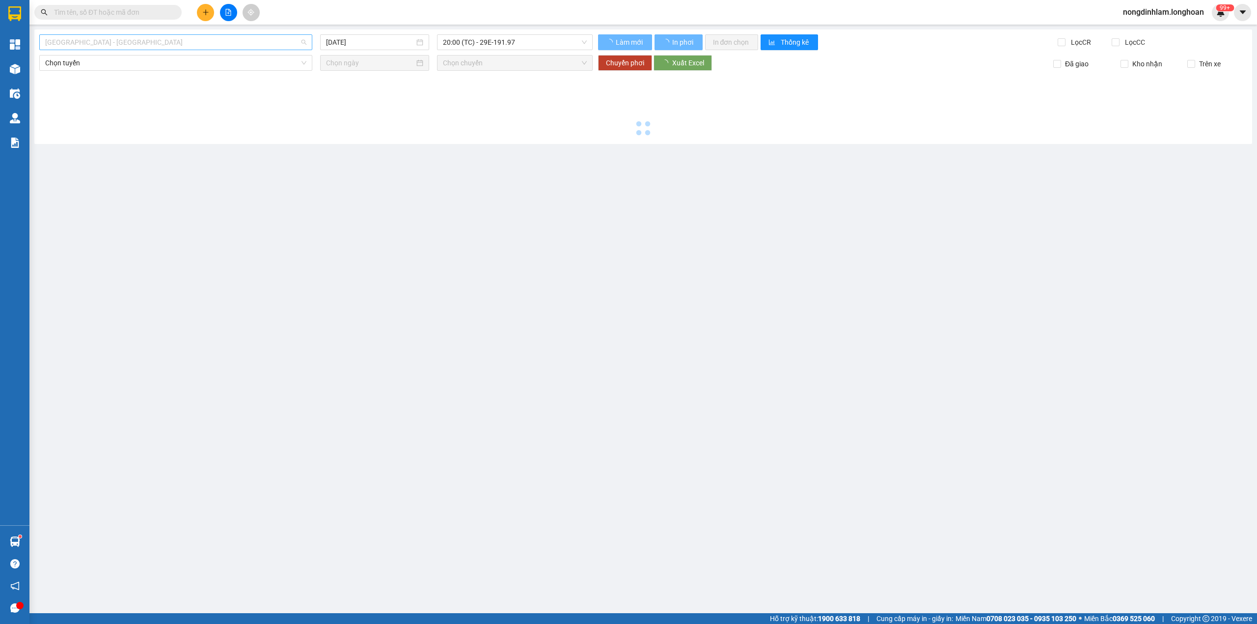
click at [158, 41] on span "[GEOGRAPHIC_DATA] - [GEOGRAPHIC_DATA]" at bounding box center [175, 42] width 261 height 15
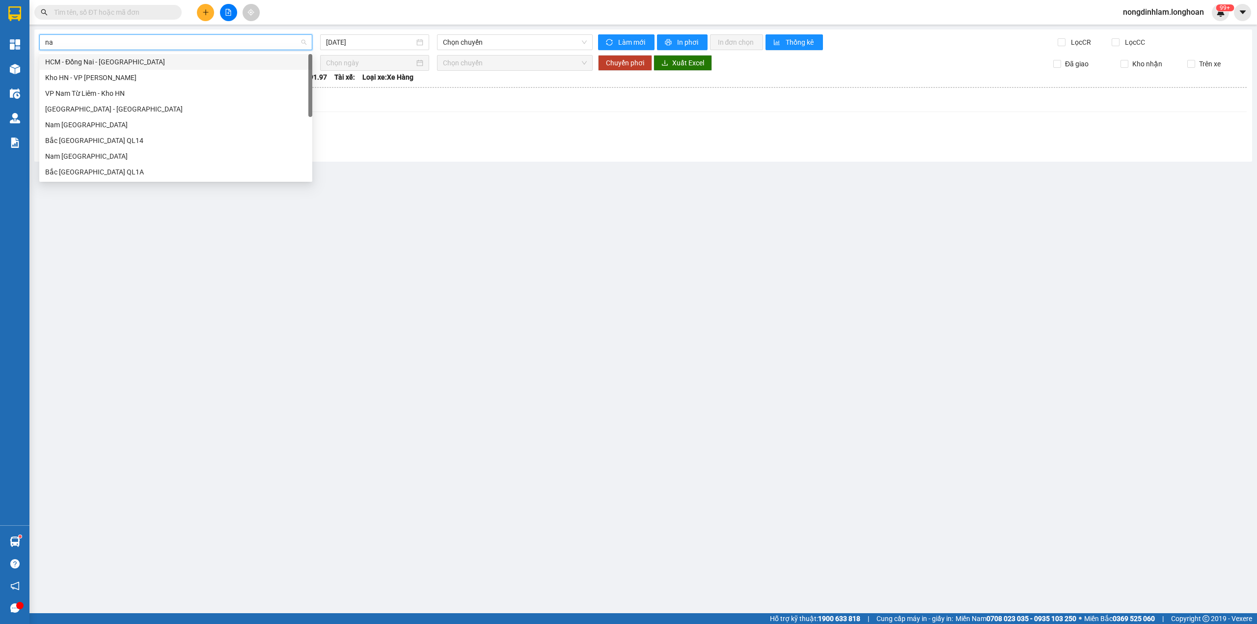
type input "nam"
click at [114, 124] on div "Nam [GEOGRAPHIC_DATA]" at bounding box center [175, 124] width 261 height 11
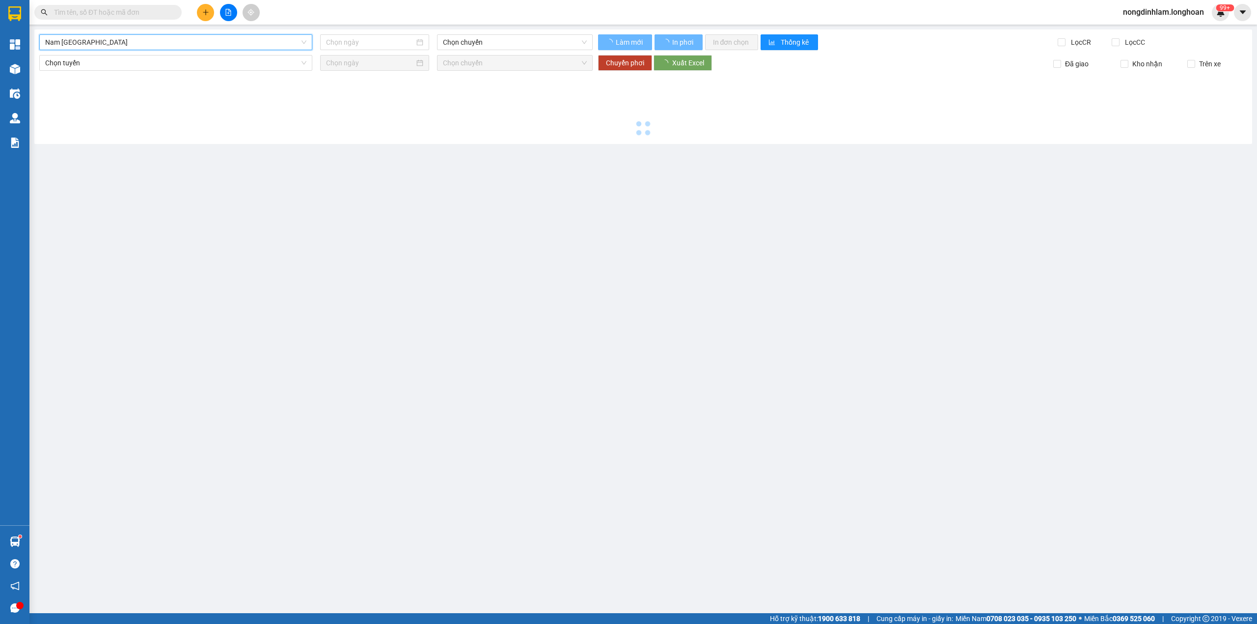
type input "[DATE]"
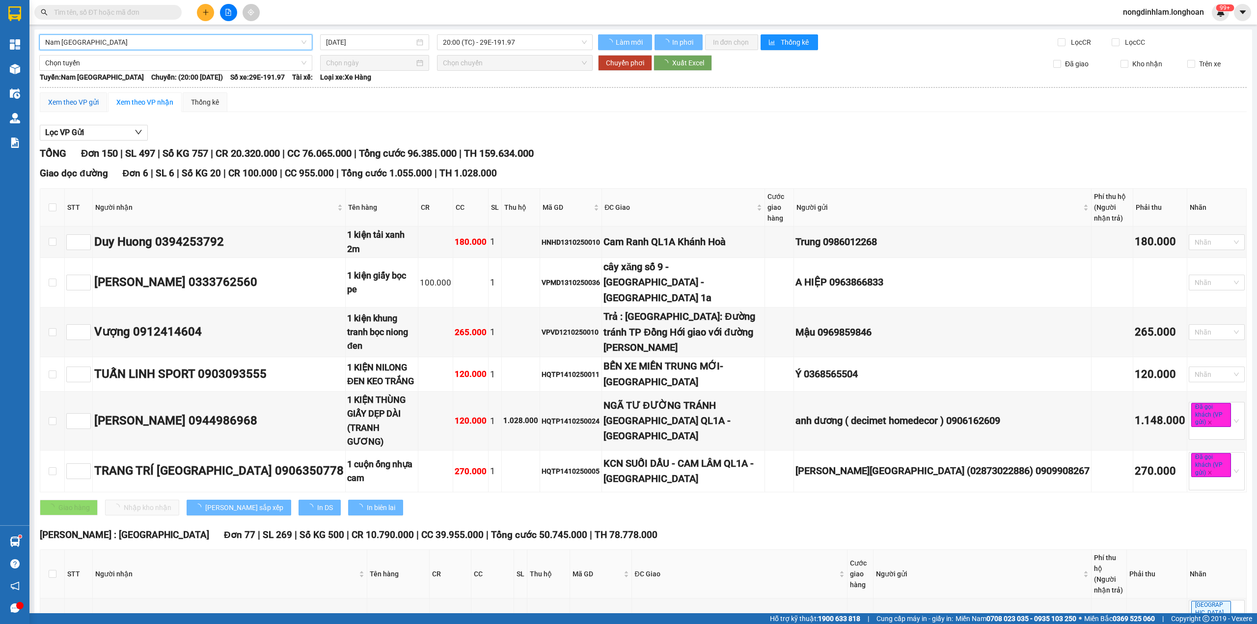
click at [71, 100] on div "Xem theo VP gửi" at bounding box center [73, 102] width 51 height 11
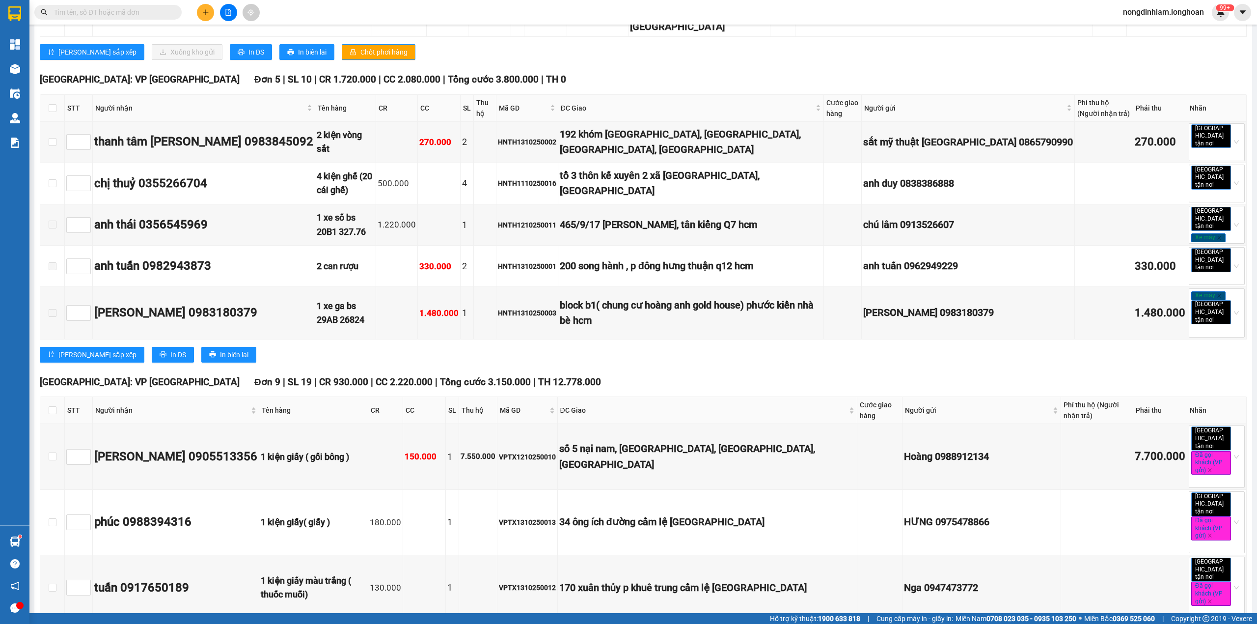
scroll to position [7207, 0]
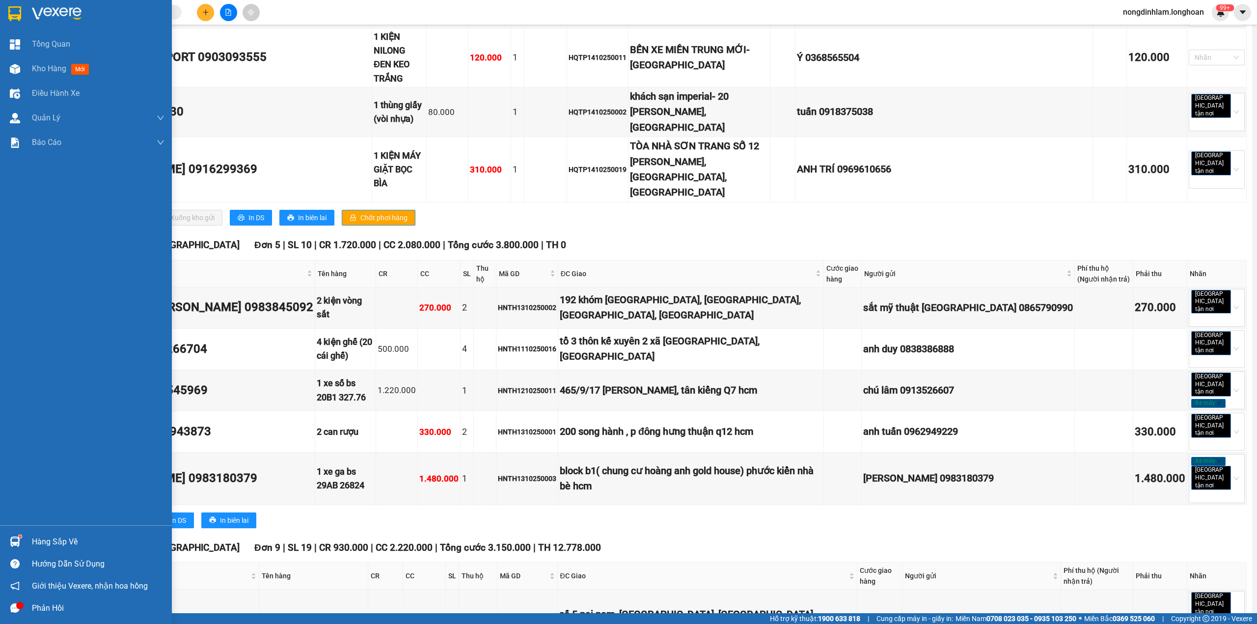
click at [16, 8] on img at bounding box center [14, 13] width 13 height 15
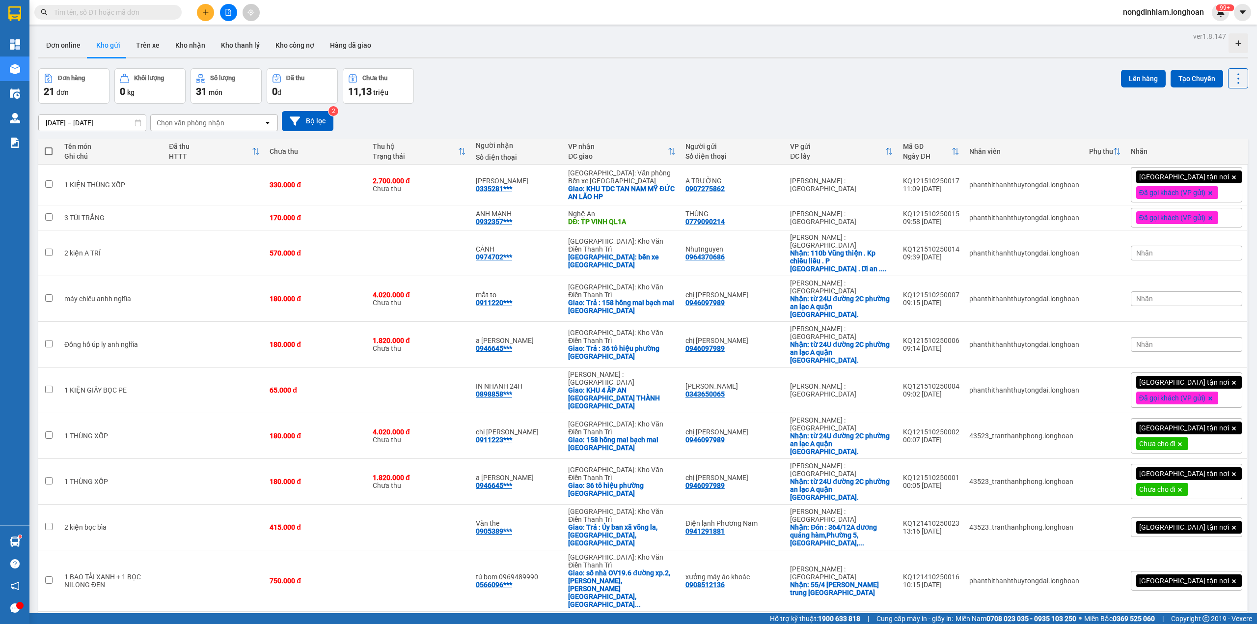
click at [229, 12] on icon "file-add" at bounding box center [228, 12] width 7 height 7
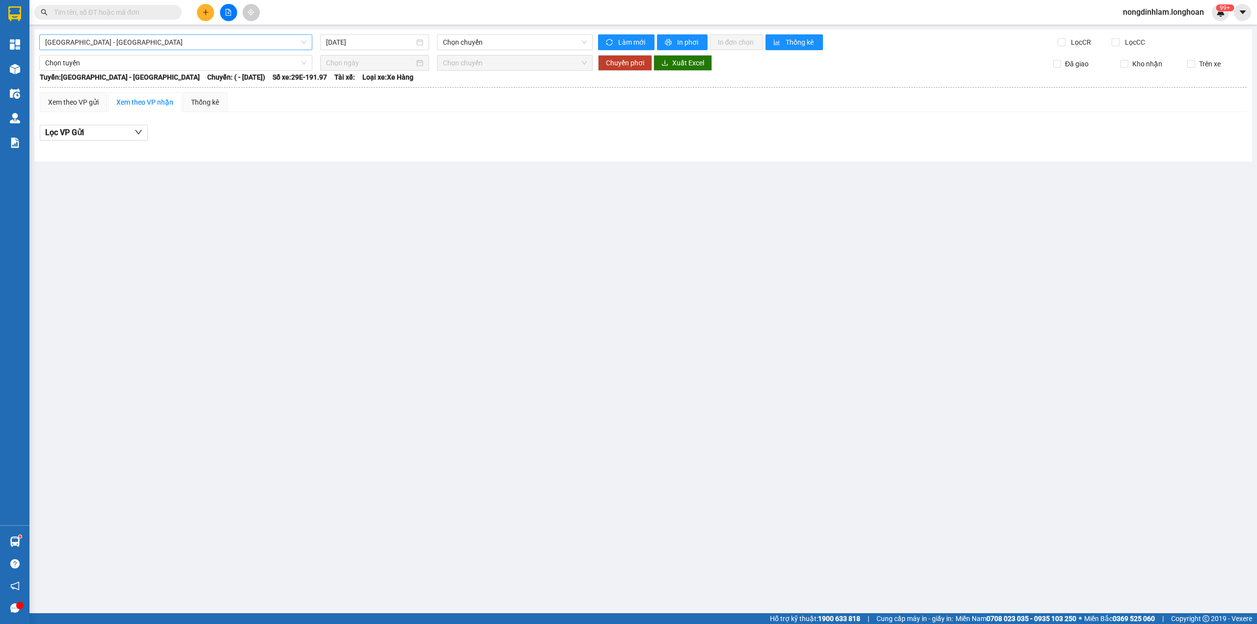
click at [201, 41] on span "[GEOGRAPHIC_DATA] - [GEOGRAPHIC_DATA]" at bounding box center [175, 42] width 261 height 15
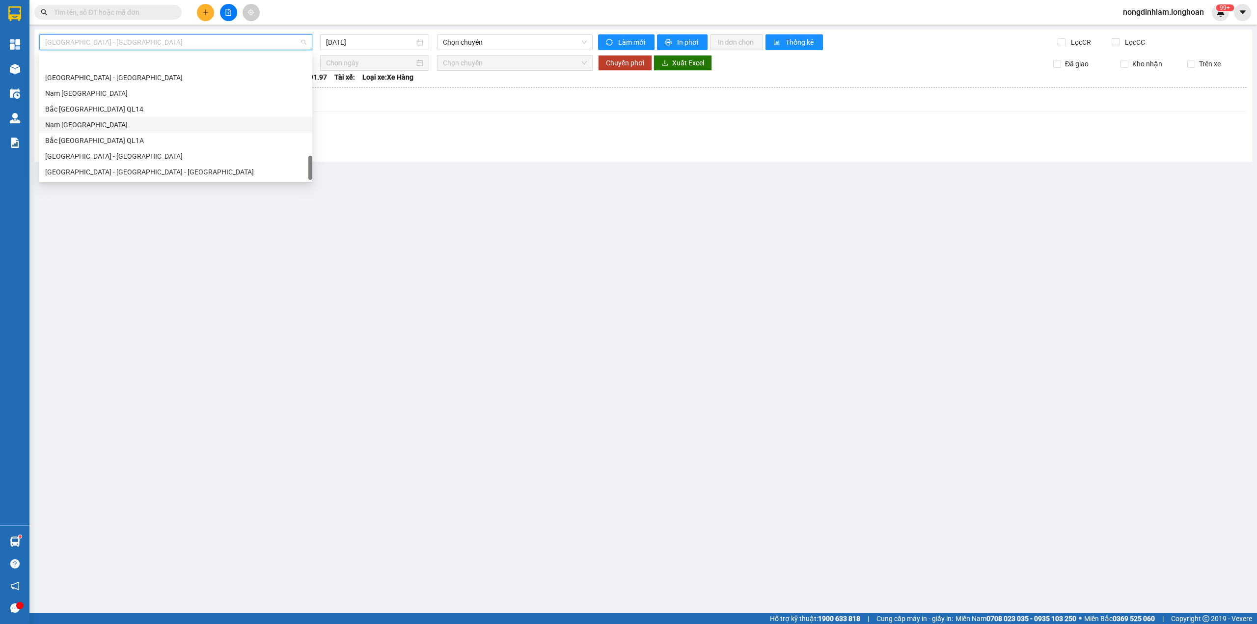
scroll to position [691, 0]
click at [132, 93] on div "Nam [GEOGRAPHIC_DATA]" at bounding box center [175, 93] width 261 height 11
type input "[DATE]"
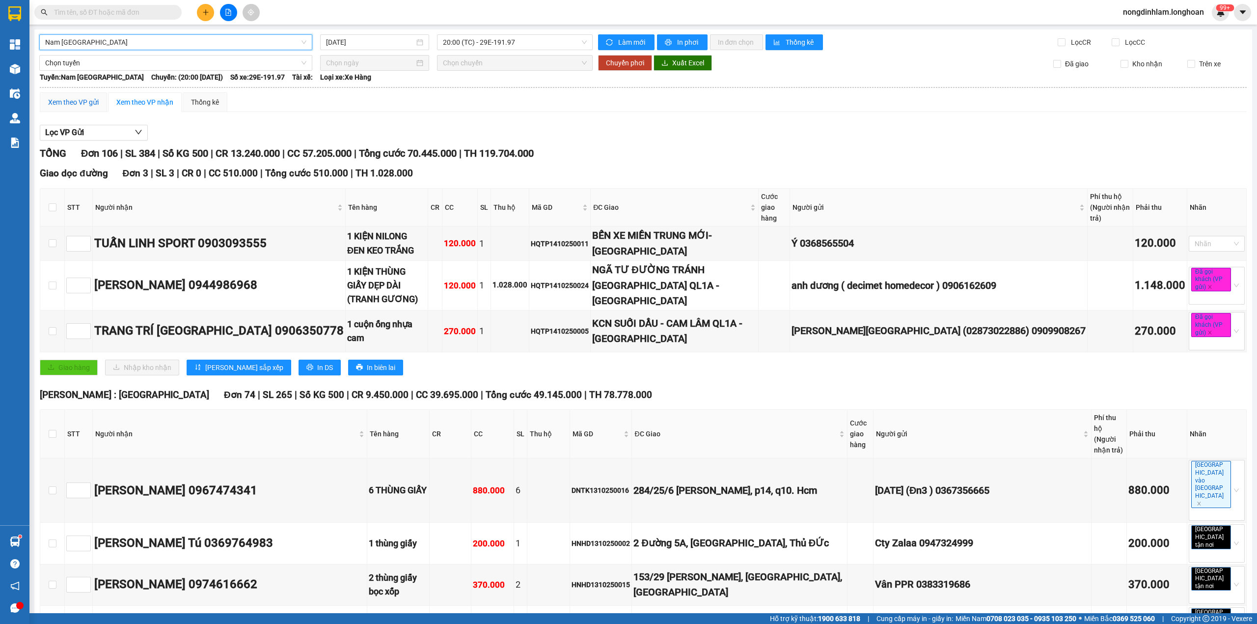
click at [78, 105] on div "Xem theo VP gửi" at bounding box center [73, 102] width 51 height 11
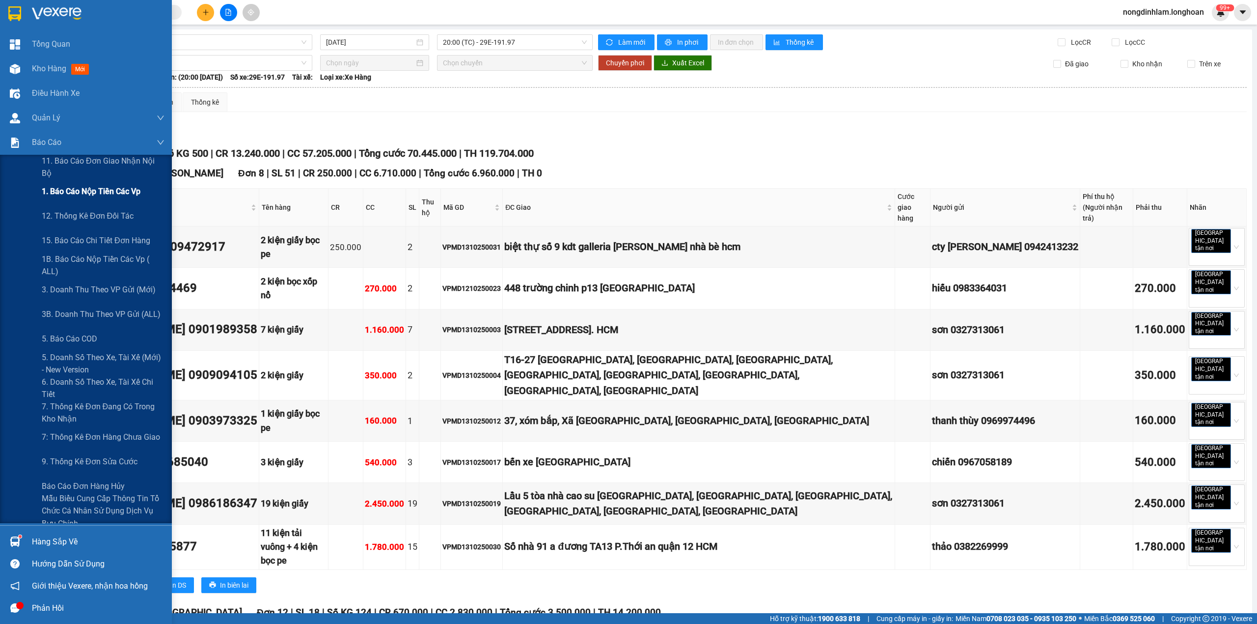
click at [110, 197] on span "1. Báo cáo nộp tiền các vp" at bounding box center [91, 191] width 99 height 12
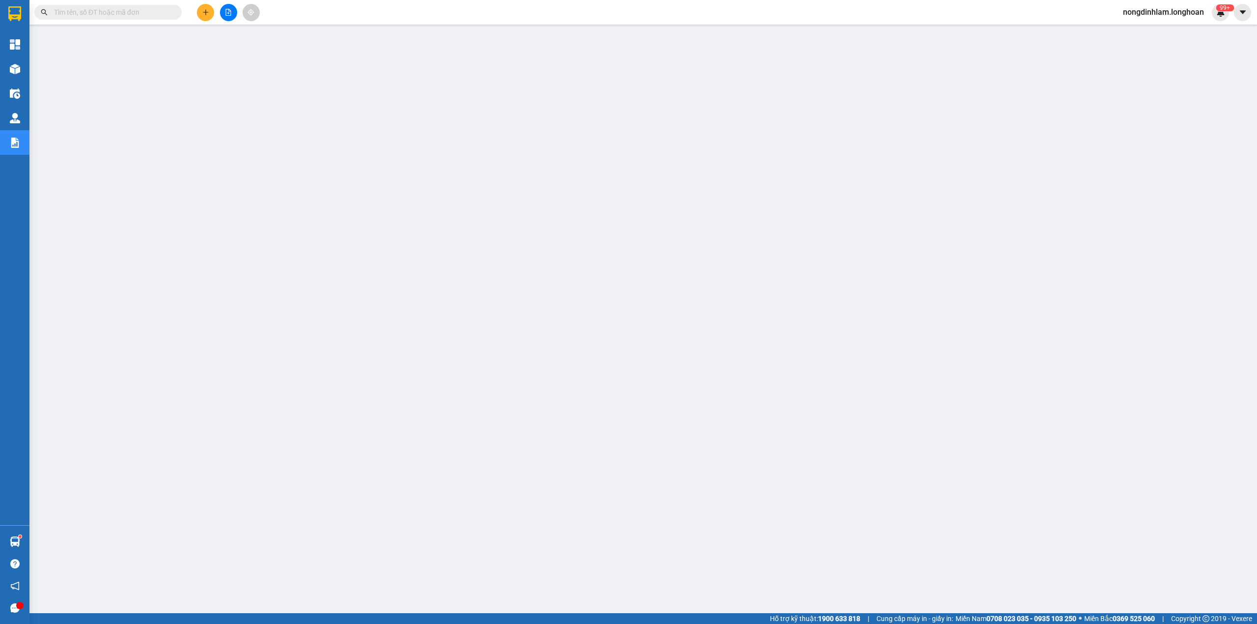
click at [134, 13] on input "text" at bounding box center [112, 12] width 116 height 11
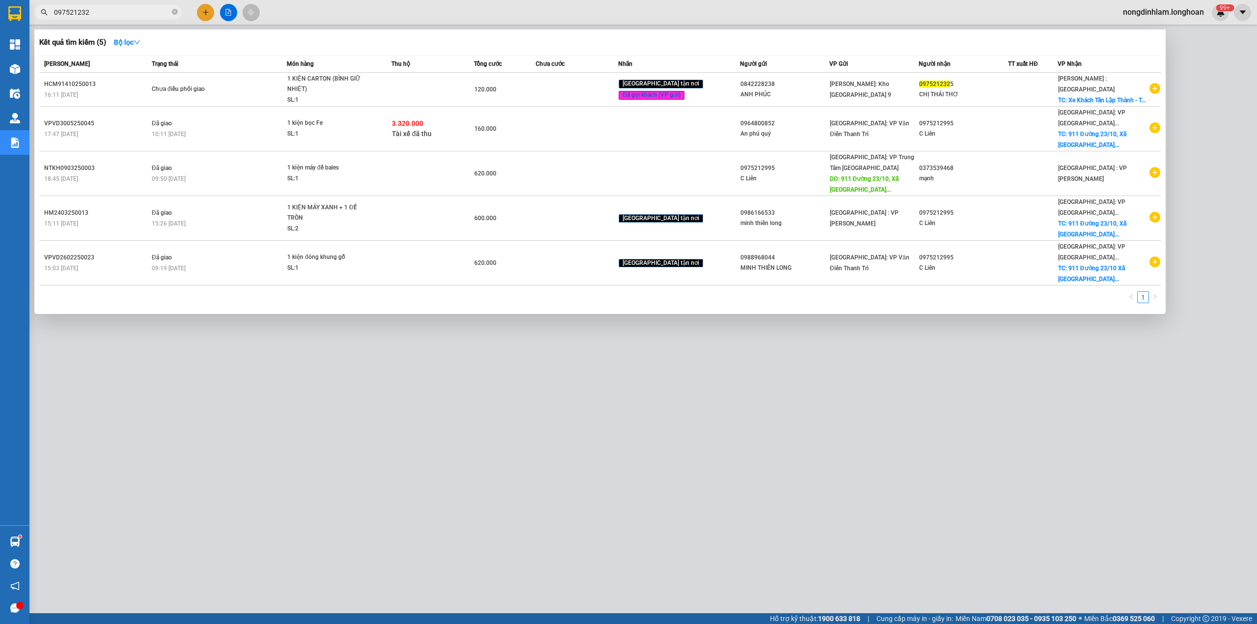
type input "0975212325"
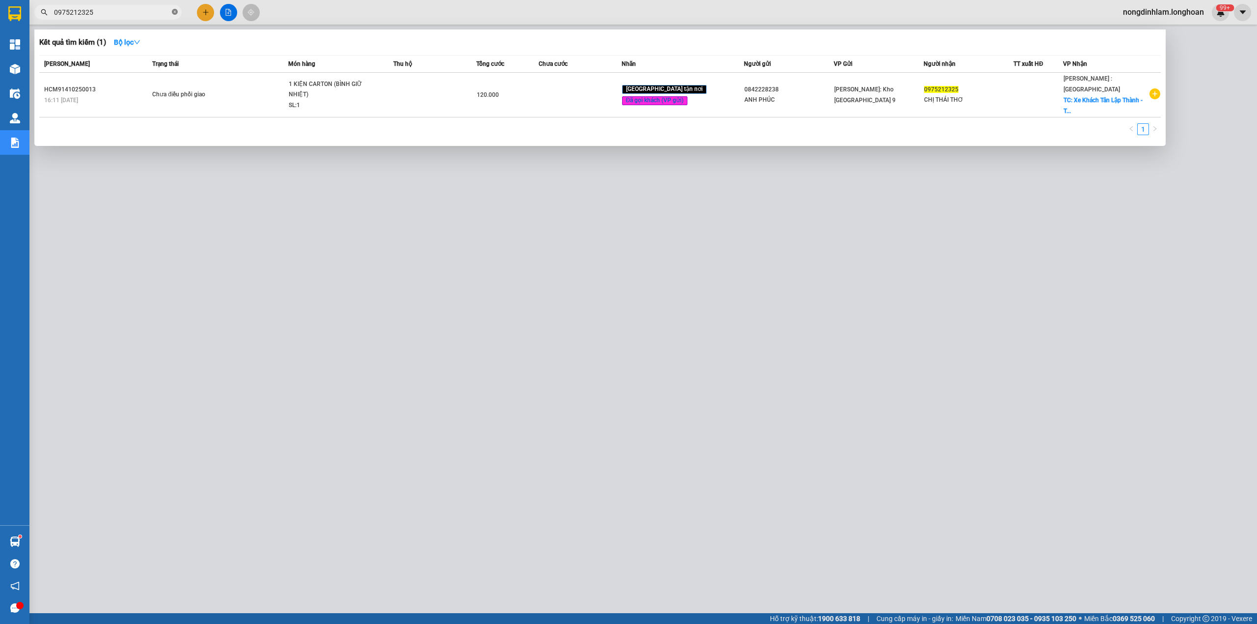
click at [175, 9] on icon "close-circle" at bounding box center [175, 12] width 6 height 6
